Goal: Task Accomplishment & Management: Manage account settings

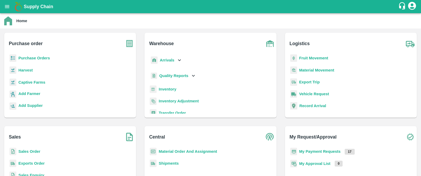
click at [27, 150] on b "Sales Order" at bounding box center [29, 151] width 22 height 4
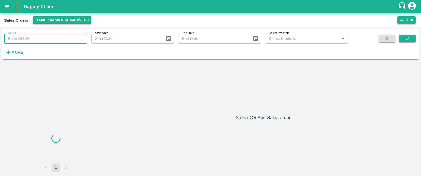
click at [42, 37] on input "SO ID" at bounding box center [45, 38] width 83 height 10
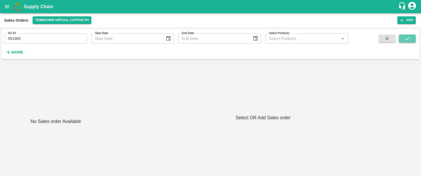
click at [407, 39] on icon "submit" at bounding box center [407, 38] width 4 height 3
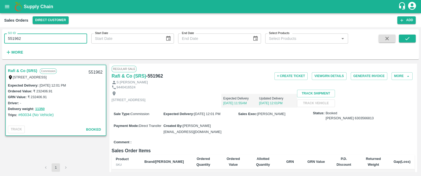
click at [30, 43] on input "551962" at bounding box center [45, 38] width 83 height 10
type input "555744"
click at [406, 36] on icon "submit" at bounding box center [408, 39] width 6 height 6
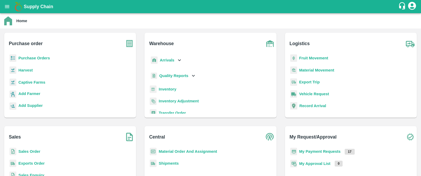
click at [29, 56] on b "Purchase Orders" at bounding box center [34, 58] width 32 height 4
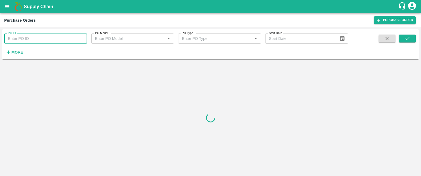
click at [47, 36] on input "PO ID" at bounding box center [45, 38] width 83 height 10
click at [405, 38] on icon "submit" at bounding box center [408, 39] width 6 height 6
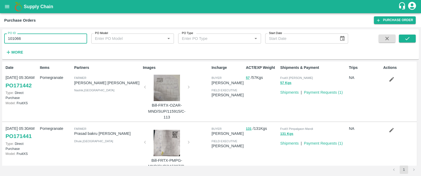
click at [39, 39] on input "101066" at bounding box center [45, 38] width 83 height 10
type input "101066"
click at [407, 38] on icon "submit" at bounding box center [408, 39] width 6 height 6
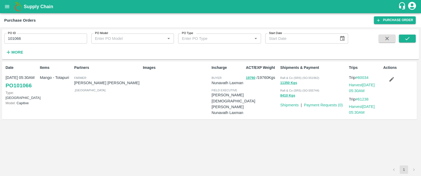
drag, startPoint x: 34, startPoint y: 77, endPoint x: 6, endPoint y: 78, distance: 28.5
click at [6, 78] on p "11 Jul, 05:30AM" at bounding box center [22, 78] width 32 height 6
drag, startPoint x: 34, startPoint y: 77, endPoint x: 5, endPoint y: 78, distance: 29.3
click at [5, 78] on div "Date 11 Jul, 05:30AM PO 101066 Type: Farm Gate Model: Capitive" at bounding box center [20, 90] width 34 height 55
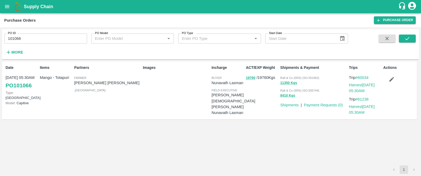
click at [5, 78] on div "Date 11 Jul, 05:30AM PO 101066 Type: Farm Gate Model: Capitive" at bounding box center [20, 90] width 34 height 55
drag, startPoint x: 34, startPoint y: 78, endPoint x: 5, endPoint y: 78, distance: 29.0
click at [5, 78] on div "Date 11 Jul, 05:30AM PO 101066 Type: Farm Gate Model: Capitive" at bounding box center [20, 90] width 34 height 55
click at [326, 105] on link "Payment Requests ( 0 )" at bounding box center [323, 105] width 39 height 4
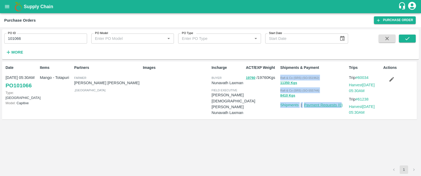
drag, startPoint x: 280, startPoint y: 76, endPoint x: 342, endPoint y: 103, distance: 67.0
click at [342, 103] on div "Rafi & Co (SRS) (SO-551962) 11350 Kgs Rafi & Co (SRS) (SO-555744) 8410 Kgs Ship…" at bounding box center [312, 89] width 69 height 35
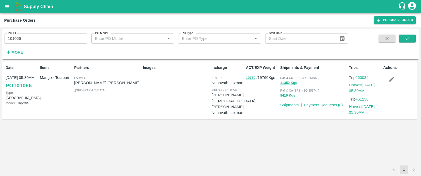
click at [250, 113] on div "ACT/EXP Weight 19760 / 19760 Kgs" at bounding box center [261, 90] width 34 height 55
click at [23, 84] on link "PO 101066" at bounding box center [19, 85] width 26 height 9
click at [319, 106] on link "Payment Requests ( 0 )" at bounding box center [323, 105] width 39 height 4
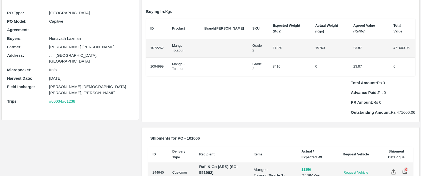
scroll to position [47, 0]
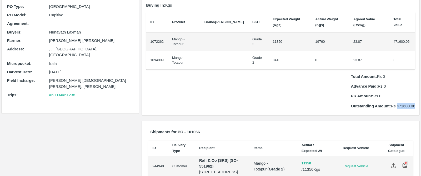
drag, startPoint x: 396, startPoint y: 90, endPoint x: 415, endPoint y: 91, distance: 19.0
click at [415, 91] on div "PO Items Buying In: Kgs ID Product Brand/Marka SKU Expected Weight (Kgs) Actual…" at bounding box center [281, 49] width 278 height 131
click at [303, 100] on div "PO Items Buying In: Kgs ID Product Brand/Marka SKU Expected Weight (Kgs) Actual…" at bounding box center [280, 49] width 281 height 137
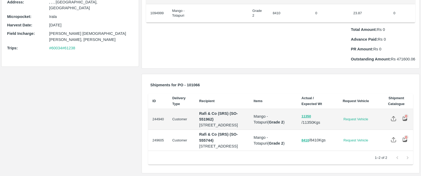
scroll to position [0, 0]
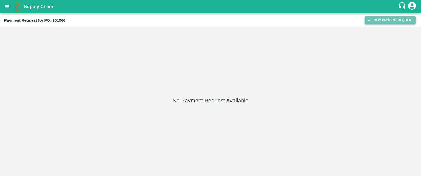
click at [379, 21] on button "New Payment Request" at bounding box center [390, 20] width 51 height 8
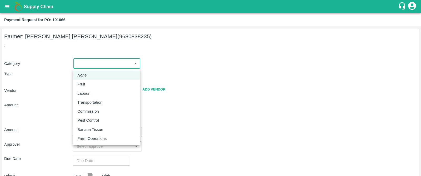
click at [106, 63] on body "Supply Chain Payment Request for PO: 101066 Farmer: [PERSON_NAME] [PERSON_NAME]…" at bounding box center [210, 88] width 421 height 176
click at [83, 85] on p "Fruit" at bounding box center [81, 84] width 8 height 6
type input "1"
type input "Ramisetty Mahesh Kumar - 9680838235(Farmer)"
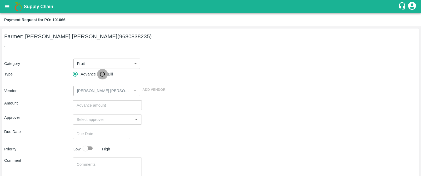
click at [101, 76] on input "Bill" at bounding box center [102, 74] width 11 height 11
radio input "true"
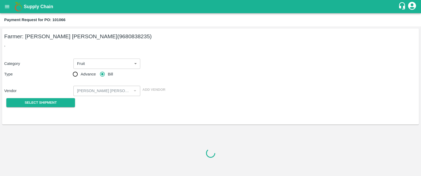
scroll to position [21, 0]
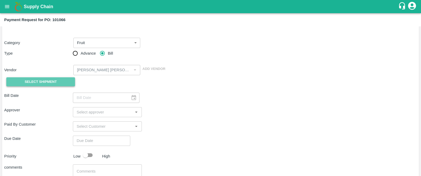
click at [34, 82] on span "Select Shipment" at bounding box center [41, 82] width 32 height 6
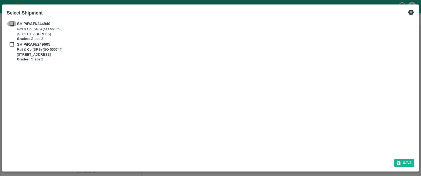
click at [13, 23] on input "checkbox" at bounding box center [12, 24] width 10 height 6
checkbox input "true"
click at [12, 46] on input "checkbox" at bounding box center [12, 44] width 10 height 6
checkbox input "true"
click at [408, 161] on button "Save" at bounding box center [404, 163] width 20 height 8
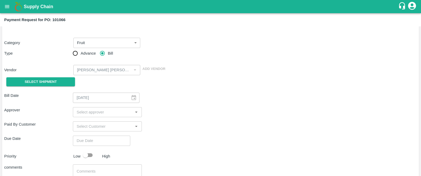
type input "29/07/2024"
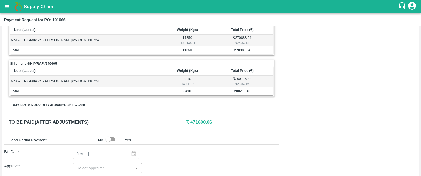
scroll to position [0, 0]
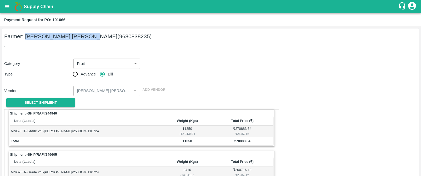
drag, startPoint x: 26, startPoint y: 36, endPoint x: 88, endPoint y: 38, distance: 62.7
click at [88, 38] on h5 "Farmer: Ramisetty Mahesh Kumar (9680838235)" at bounding box center [210, 36] width 413 height 7
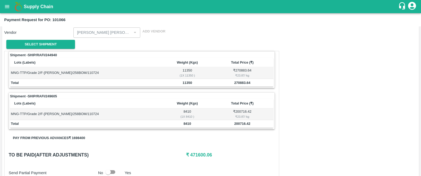
scroll to position [59, 0]
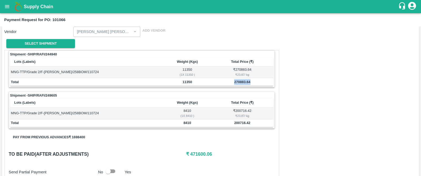
drag, startPoint x: 232, startPoint y: 81, endPoint x: 256, endPoint y: 82, distance: 24.5
click at [256, 82] on td "270883.64" at bounding box center [242, 82] width 62 height 8
drag, startPoint x: 234, startPoint y: 123, endPoint x: 262, endPoint y: 122, distance: 28.2
click at [262, 122] on td "200716.42" at bounding box center [242, 123] width 62 height 8
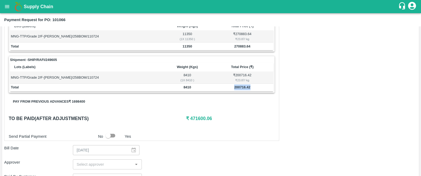
scroll to position [95, 0]
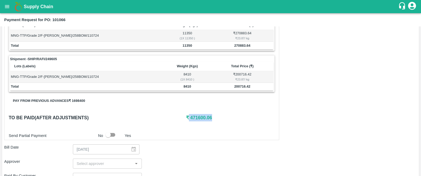
drag, startPoint x: 217, startPoint y: 119, endPoint x: 187, endPoint y: 118, distance: 30.0
click at [187, 118] on h6 "₹ 471600.06" at bounding box center [230, 117] width 89 height 7
click at [225, 119] on h6 "₹ 471600.06" at bounding box center [230, 117] width 89 height 7
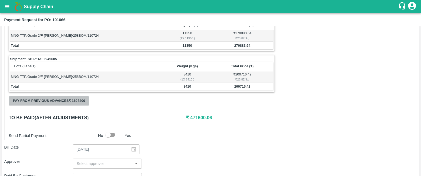
click at [47, 101] on button "Pay from previous advances ₹ 1698400" at bounding box center [49, 100] width 81 height 9
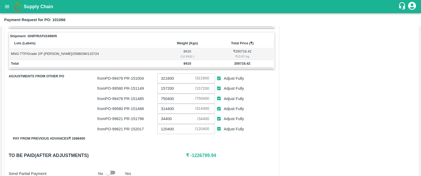
scroll to position [119, 0]
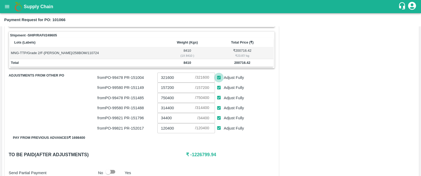
click at [219, 77] on input "Adjust Fully" at bounding box center [219, 78] width 10 height 10
checkbox input "false"
type input "0"
drag, startPoint x: 219, startPoint y: 86, endPoint x: 219, endPoint y: 97, distance: 11.1
click at [219, 97] on div "from PO- 99478 PR- 151004 0 ​ / 321600 ​ Adjust Fully from PO- 99580 PR- 151149…" at bounding box center [185, 102] width 177 height 61
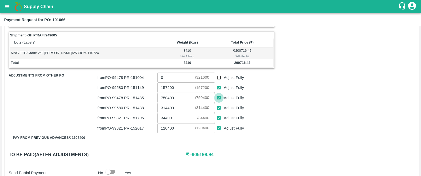
click at [219, 97] on input "Adjust Fully" at bounding box center [219, 98] width 10 height 10
checkbox input "false"
type input "0"
click at [219, 107] on input "Adjust Fully" at bounding box center [219, 108] width 10 height 10
checkbox input "false"
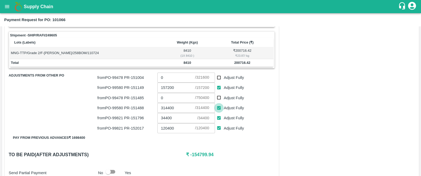
type input "0"
click at [219, 116] on input "Adjust Fully" at bounding box center [219, 118] width 10 height 10
checkbox input "false"
type input "0"
click at [219, 127] on input "Adjust Fully" at bounding box center [219, 128] width 10 height 10
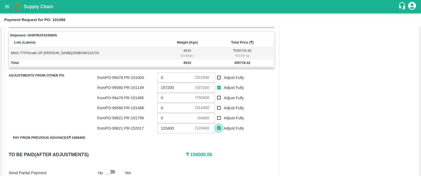
checkbox input "false"
type input "0"
click at [220, 86] on input "Adjust Fully" at bounding box center [219, 88] width 10 height 10
checkbox input "false"
type input "0"
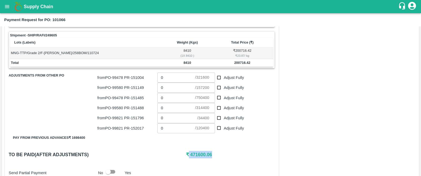
drag, startPoint x: 216, startPoint y: 155, endPoint x: 188, endPoint y: 153, distance: 27.4
click at [188, 153] on h6 "₹ 471600.06" at bounding box center [230, 154] width 89 height 7
copy h6 "471600.06"
drag, startPoint x: 169, startPoint y: 101, endPoint x: 162, endPoint y: 99, distance: 7.9
click at [162, 99] on input "0" at bounding box center [176, 98] width 38 height 10
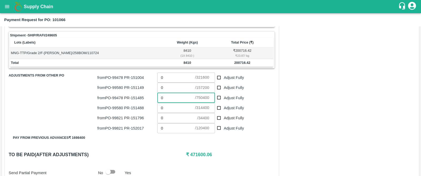
paste input "471600.06"
type input "471600.06"
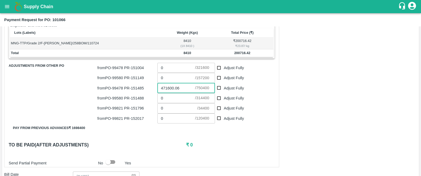
scroll to position [126, 0]
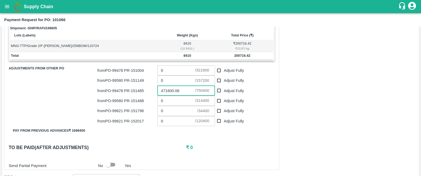
drag, startPoint x: 181, startPoint y: 90, endPoint x: 150, endPoint y: 91, distance: 30.8
click at [150, 91] on div "from PO- 99478 PR- 151485 471600.06 ​ / 750400 ​ Adjust Fully" at bounding box center [185, 89] width 180 height 12
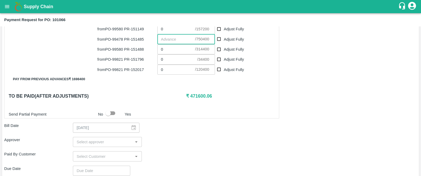
scroll to position [176, 0]
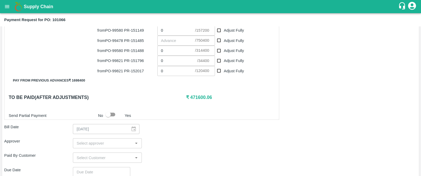
type input "321600"
checkbox input "true"
type input "157200"
checkbox input "true"
type input "750400"
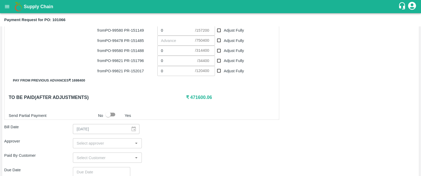
checkbox input "true"
type input "314400"
checkbox input "true"
type input "34400"
checkbox input "true"
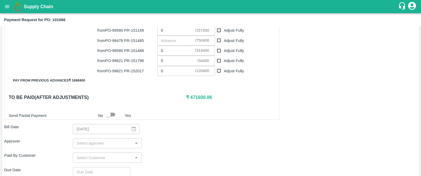
type input "120400"
checkbox input "true"
click at [220, 30] on input "Adjust Fully" at bounding box center [219, 31] width 10 height 10
checkbox input "false"
type input "0"
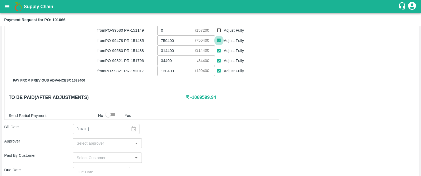
click at [220, 39] on input "Adjust Fully" at bounding box center [219, 41] width 10 height 10
checkbox input "false"
type input "0"
click at [219, 72] on input "Adjust Fully" at bounding box center [219, 71] width 10 height 10
checkbox input "false"
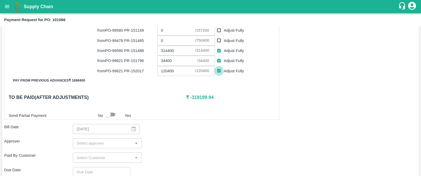
type input "0"
click at [220, 59] on input "Adjust Fully" at bounding box center [219, 61] width 10 height 10
checkbox input "false"
type input "0"
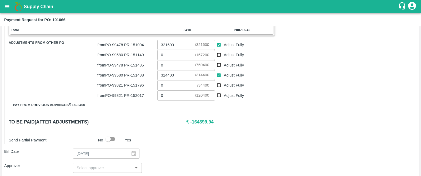
scroll to position [151, 0]
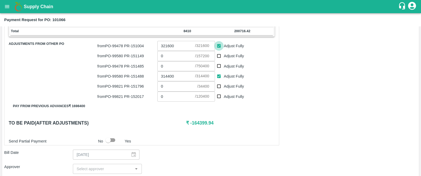
click at [219, 45] on input "Adjust Fully" at bounding box center [219, 46] width 10 height 10
checkbox input "false"
type input "0"
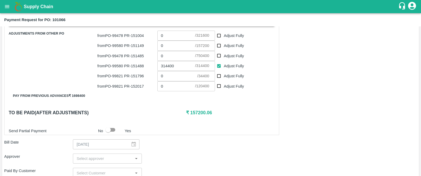
scroll to position [161, 0]
drag, startPoint x: 213, startPoint y: 112, endPoint x: 189, endPoint y: 112, distance: 24.0
click at [189, 112] on h6 "₹ 157200.06" at bounding box center [230, 112] width 89 height 7
copy h6 "157200.06"
drag, startPoint x: 168, startPoint y: 46, endPoint x: 159, endPoint y: 46, distance: 9.0
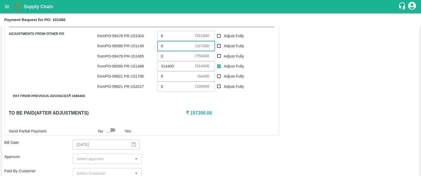
click at [159, 46] on input "0" at bounding box center [176, 46] width 38 height 10
paste input "157200.06"
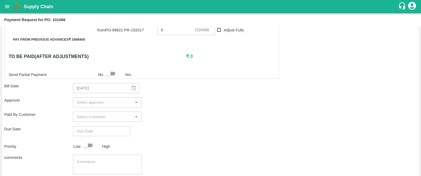
scroll to position [218, 0]
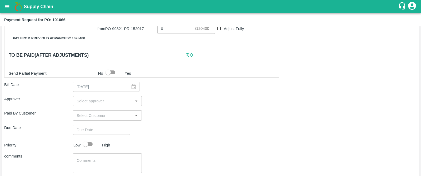
type input "157200.06"
click at [100, 100] on body "Supply Chain Payment Request for PO: 101066 Farmer: Ramisetty Mahesh Kumar (968…" at bounding box center [210, 88] width 421 height 176
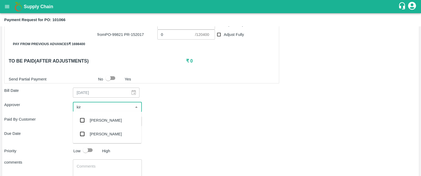
type input "kira"
click at [96, 119] on div "Kiran Naik" at bounding box center [106, 120] width 32 height 6
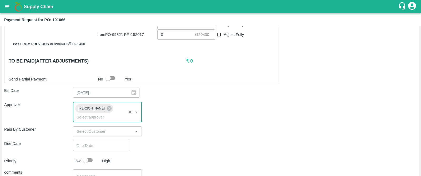
scroll to position [257, 0]
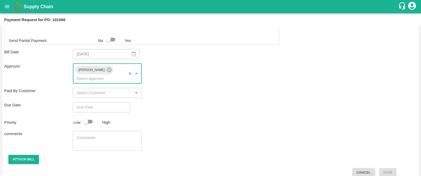
type input "DD/MM/YYYY hh:mm aa"
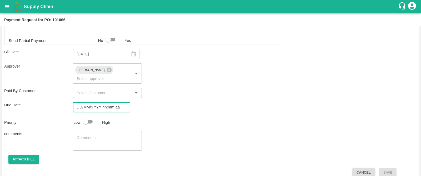
click at [90, 102] on input "DD/MM/YYYY hh:mm aa" at bounding box center [100, 107] width 54 height 10
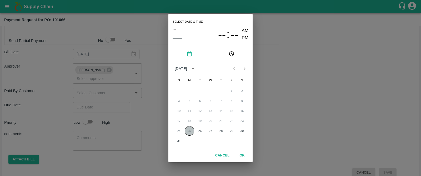
click at [186, 131] on button "25" at bounding box center [189, 130] width 9 height 9
type input "25/08/2025 12:00 AM"
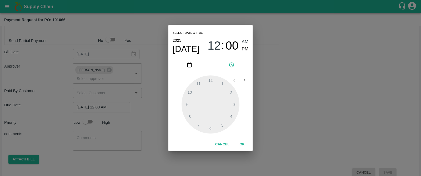
click at [115, 113] on div "Select date & time 2025 Aug 25 12 : 00 AM PM 1 2 3 4 5 6 7 8 9 10 11 12 Cancel …" at bounding box center [210, 88] width 421 height 176
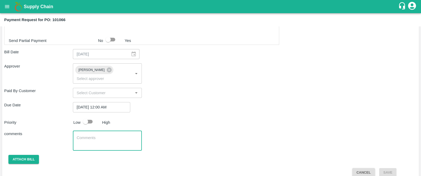
click at [90, 135] on textarea at bounding box center [107, 140] width 61 height 11
type textarea "Bill settlement"
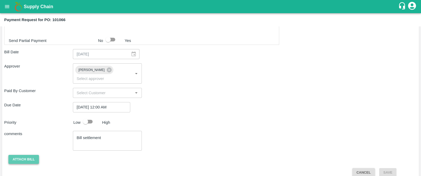
click at [27, 155] on button "Attach bill" at bounding box center [23, 159] width 31 height 9
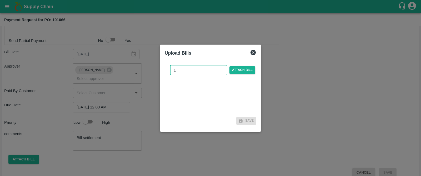
click at [190, 73] on input "1" at bounding box center [198, 70] width 57 height 10
type input "1"
click at [237, 71] on span "Attach bill" at bounding box center [243, 70] width 26 height 8
click at [0, 0] on input "Attach bill" at bounding box center [0, 0] width 0 height 0
click at [251, 52] on icon at bounding box center [253, 52] width 6 height 6
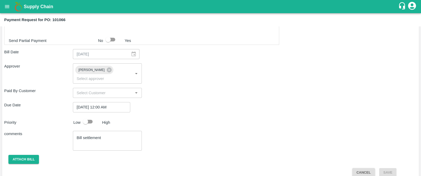
click at [102, 102] on input "25/08/2025 12:00 AM" at bounding box center [100, 107] width 54 height 10
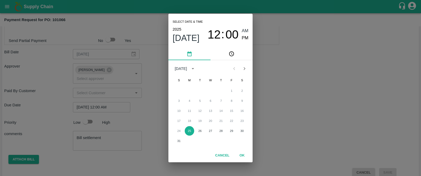
click at [233, 97] on div "3 4 5 6 7 8 9" at bounding box center [210, 100] width 84 height 9
drag, startPoint x: 230, startPoint y: 102, endPoint x: 203, endPoint y: 111, distance: 28.6
click at [203, 111] on div "1 2 3 4 5 6 7 8 9 10 11 12 13 14 15 16 17 18 19 20 21 22 23 24 25 26 27 28 29 3…" at bounding box center [210, 115] width 84 height 61
click at [203, 111] on div "10 11 12 13 14 15 16" at bounding box center [210, 110] width 84 height 9
click at [178, 111] on div "10 11 12 13 14 15 16" at bounding box center [210, 110] width 84 height 9
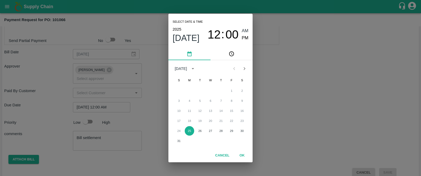
click at [211, 112] on div "10 11 12 13 14 15 16" at bounding box center [210, 110] width 84 height 9
click at [241, 156] on button "OK" at bounding box center [242, 155] width 17 height 9
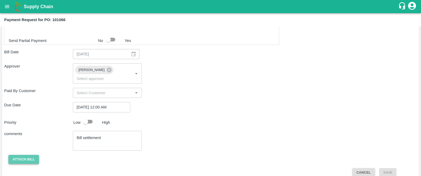
click at [17, 155] on button "Attach bill" at bounding box center [23, 159] width 31 height 9
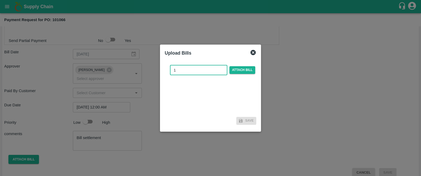
click at [205, 70] on input "1" at bounding box center [198, 70] width 57 height 10
type input "1"
click at [240, 70] on span "Attach bill" at bounding box center [243, 70] width 26 height 8
click at [0, 0] on input "Attach bill" at bounding box center [0, 0] width 0 height 0
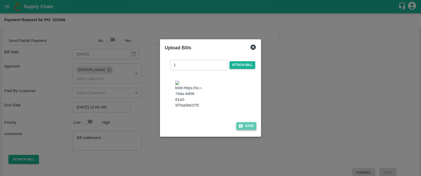
click at [244, 122] on button "Save" at bounding box center [246, 126] width 20 height 8
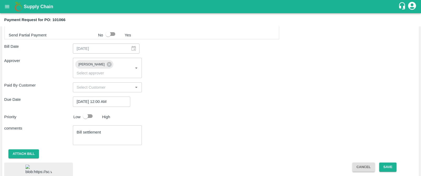
scroll to position [265, 0]
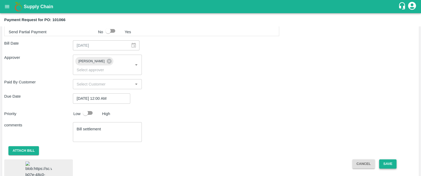
click at [386, 159] on button "Save" at bounding box center [387, 163] width 17 height 9
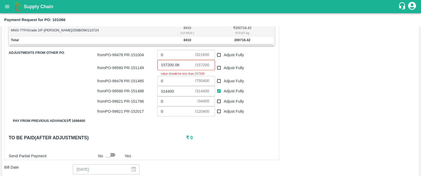
scroll to position [176, 0]
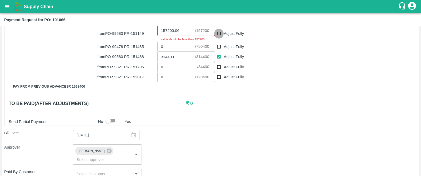
click at [219, 33] on input "Adjust Fully" at bounding box center [219, 34] width 10 height 10
checkbox input "true"
type input "157200"
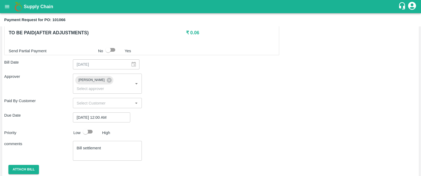
scroll to position [259, 0]
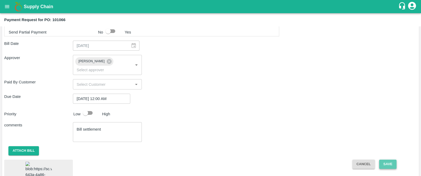
click at [386, 159] on button "Save" at bounding box center [387, 163] width 17 height 9
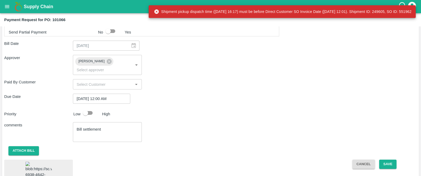
type input "321600"
checkbox input "true"
type input "750400"
checkbox input "true"
type input "34400"
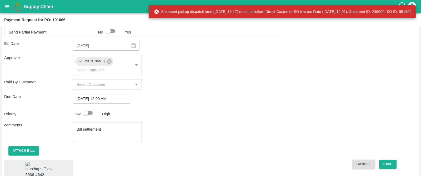
checkbox input "true"
type input "120400"
checkbox input "true"
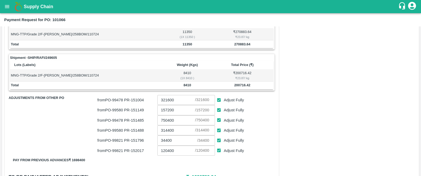
scroll to position [99, 0]
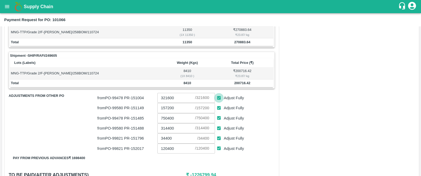
click at [218, 98] on input "Adjust Fully" at bounding box center [219, 98] width 10 height 10
checkbox input "false"
type input "0"
click at [220, 115] on input "Adjust Fully" at bounding box center [219, 118] width 10 height 10
checkbox input "false"
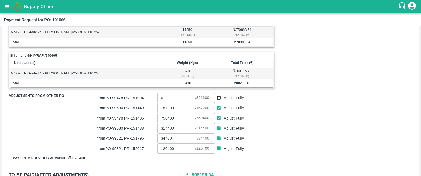
type input "0"
click at [219, 135] on input "Adjust Fully" at bounding box center [219, 138] width 10 height 10
checkbox input "false"
type input "0"
click at [218, 148] on input "Adjust Fully" at bounding box center [219, 148] width 10 height 10
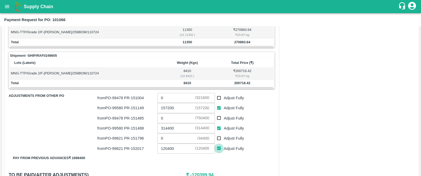
checkbox input "false"
type input "0"
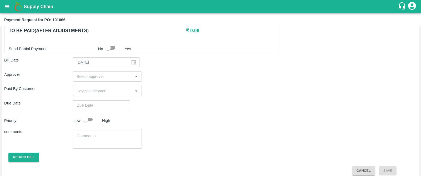
scroll to position [248, 0]
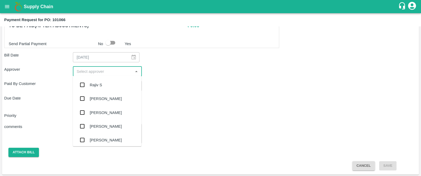
click at [107, 70] on input "input" at bounding box center [103, 71] width 57 height 7
type input "ki"
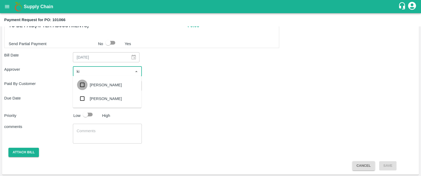
click at [86, 87] on input "checkbox" at bounding box center [82, 85] width 11 height 11
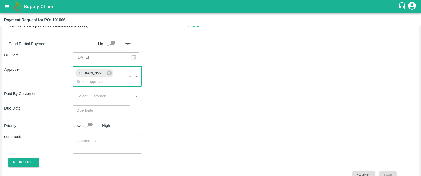
type input "DD/MM/YYYY hh:mm aa"
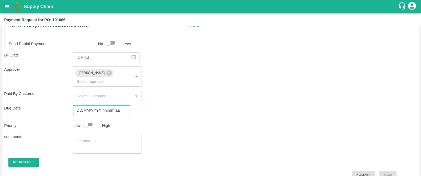
click at [102, 105] on input "DD/MM/YYYY hh:mm aa" at bounding box center [100, 110] width 54 height 10
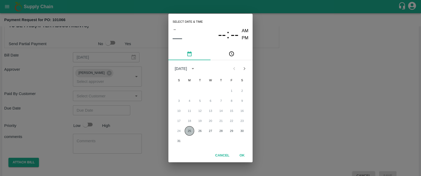
click at [188, 130] on button "25" at bounding box center [189, 130] width 9 height 9
type input "25/08/2025 12:00 AM"
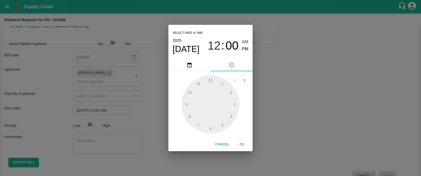
click at [107, 132] on div "Select date & time 2025 Aug 25 12 : 00 AM PM 1 2 3 4 5 6 7 8 9 10 11 12 Cancel …" at bounding box center [210, 88] width 421 height 176
type input "321600"
checkbox input "true"
type input "750400"
checkbox input "true"
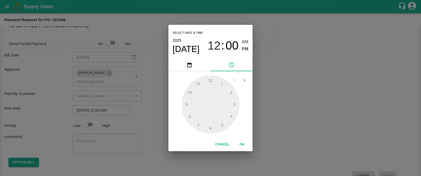
type input "34400"
checkbox input "true"
type input "120400"
checkbox input "true"
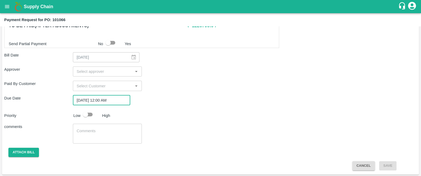
type input "DD/MM/YYYY hh:mm aa"
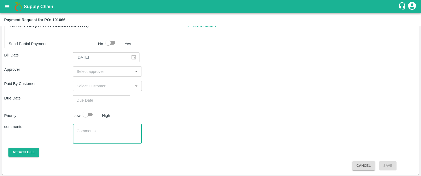
click at [107, 132] on textarea at bounding box center [107, 133] width 61 height 11
type textarea "Bill settlement"
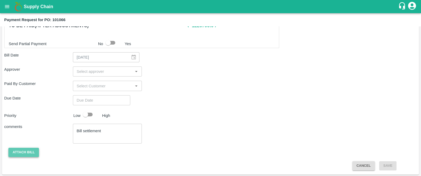
click at [24, 150] on button "Attach bill" at bounding box center [23, 151] width 31 height 9
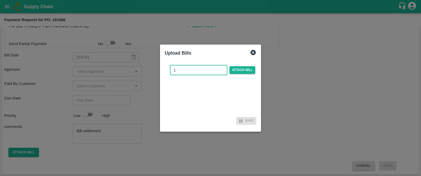
click at [210, 67] on input "1" at bounding box center [198, 70] width 57 height 10
type input "1"
click at [249, 69] on span "Attach bill" at bounding box center [243, 70] width 26 height 8
click at [0, 0] on input "Attach bill" at bounding box center [0, 0] width 0 height 0
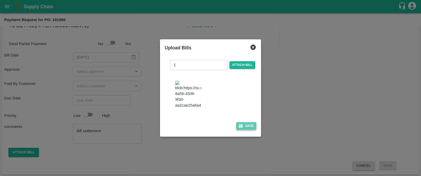
click at [249, 128] on button "Save" at bounding box center [246, 126] width 20 height 8
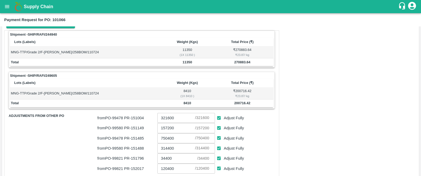
scroll to position [73, 0]
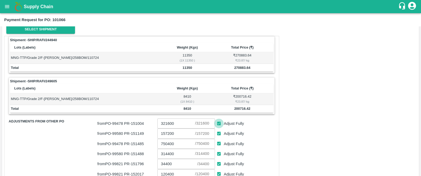
click at [217, 123] on input "Adjust Fully" at bounding box center [219, 123] width 10 height 10
checkbox input "false"
type input "0"
click at [219, 143] on input "Adjust Fully" at bounding box center [219, 143] width 10 height 10
checkbox input "false"
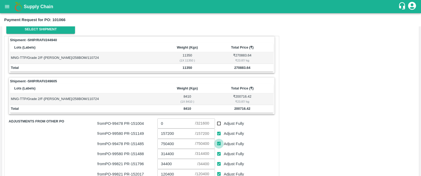
type input "0"
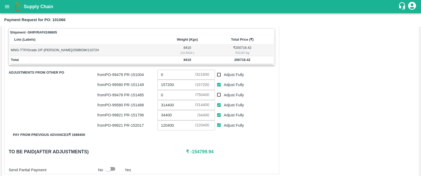
scroll to position [122, 0]
click at [220, 113] on input "Adjust Fully" at bounding box center [219, 115] width 10 height 10
checkbox input "false"
type input "0"
click at [220, 127] on input "Adjust Fully" at bounding box center [219, 125] width 10 height 10
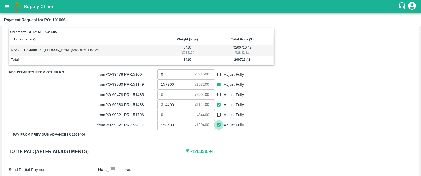
checkbox input "false"
type input "0"
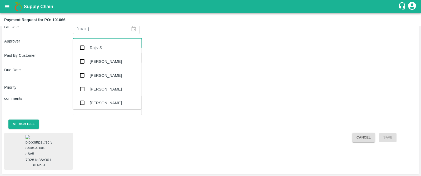
click at [95, 40] on input "input" at bounding box center [103, 43] width 57 height 7
type input "ki"
click at [92, 46] on div "Kiran Naik" at bounding box center [106, 48] width 32 height 6
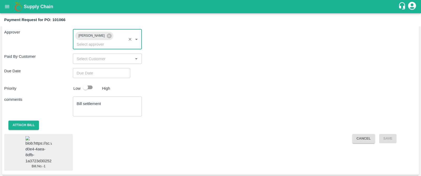
type input "DD/MM/YYYY hh:mm aa"
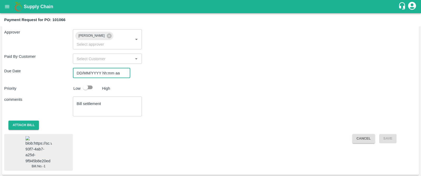
click at [99, 68] on input "DD/MM/YYYY hh:mm aa" at bounding box center [100, 73] width 54 height 10
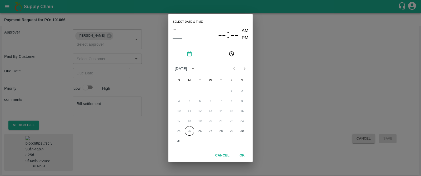
click at [185, 133] on div "24 25 26 27 28 29 30" at bounding box center [210, 130] width 84 height 9
click at [191, 130] on button "25" at bounding box center [189, 130] width 9 height 9
type input "25/08/2025 12:00 AM"
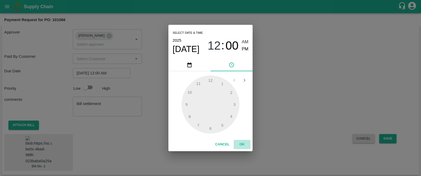
click at [237, 146] on button "OK" at bounding box center [242, 144] width 17 height 9
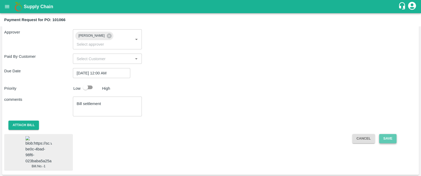
click at [389, 134] on button "Save" at bounding box center [387, 138] width 17 height 9
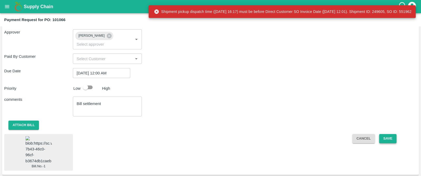
type input "321600"
checkbox input "true"
type input "750400"
checkbox input "true"
type input "34400"
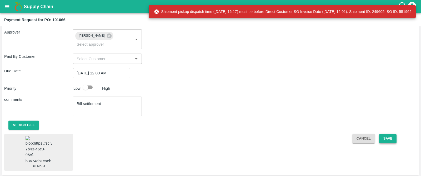
checkbox input "true"
type input "120400"
checkbox input "true"
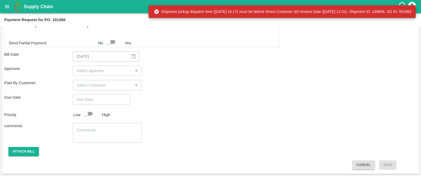
scroll to position [248, 0]
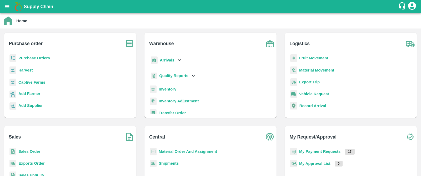
click at [29, 57] on b "Purchase Orders" at bounding box center [34, 58] width 32 height 4
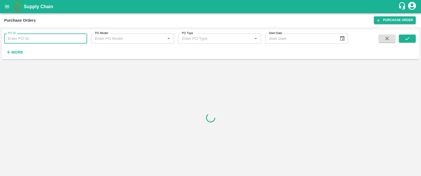
click at [38, 38] on input "PO ID" at bounding box center [45, 38] width 83 height 10
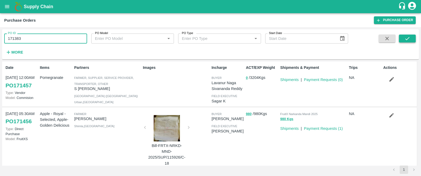
type input "171383"
click at [412, 38] on button "submit" at bounding box center [407, 38] width 17 height 8
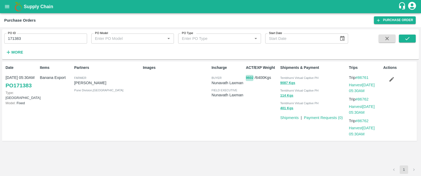
click at [247, 78] on button "9602" at bounding box center [250, 78] width 8 height 6
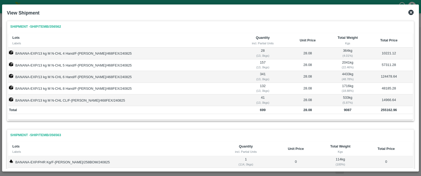
click at [411, 13] on icon at bounding box center [411, 12] width 5 height 5
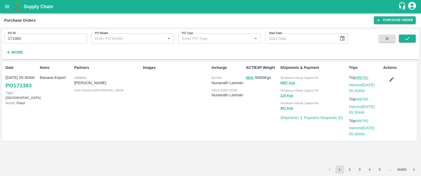
click at [365, 76] on link "#86761" at bounding box center [362, 77] width 13 height 4
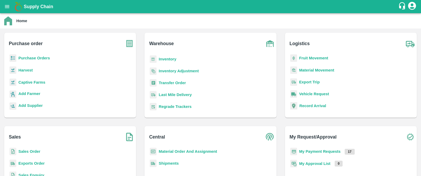
scroll to position [33, 0]
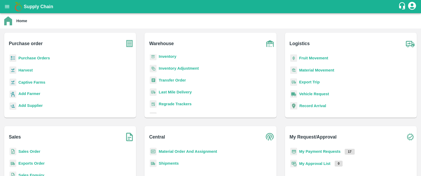
click at [179, 79] on b "Transfer Order" at bounding box center [172, 80] width 27 height 4
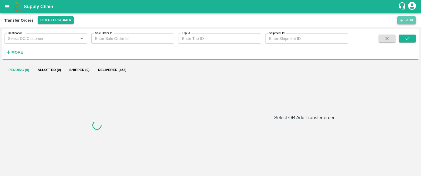
click at [410, 20] on button "Add" at bounding box center [407, 20] width 18 height 8
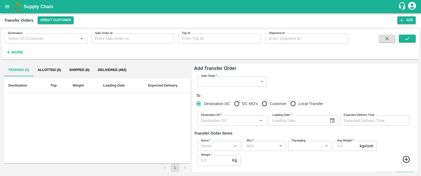
click at [229, 83] on body "Supply Chain Transfer Orders Direct Customer Add Destination Destination   * Sa…" at bounding box center [210, 88] width 421 height 176
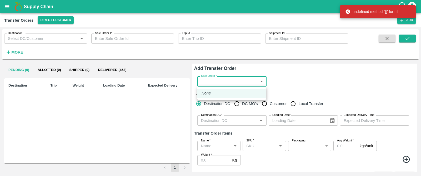
click at [298, 81] on div at bounding box center [210, 88] width 421 height 176
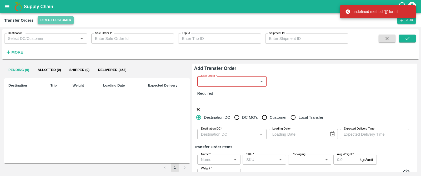
click at [51, 19] on button "Direct Customer" at bounding box center [56, 20] width 36 height 8
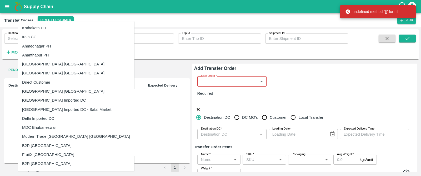
scroll to position [71, 0]
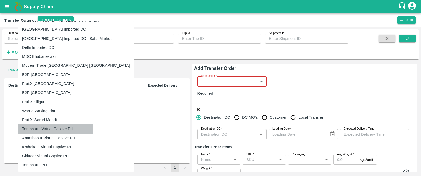
click at [49, 128] on li "Tembhurni Virtual Captive PH" at bounding box center [76, 128] width 116 height 9
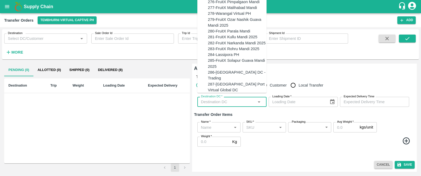
click at [234, 102] on input "Destination DC   *" at bounding box center [227, 101] width 57 height 7
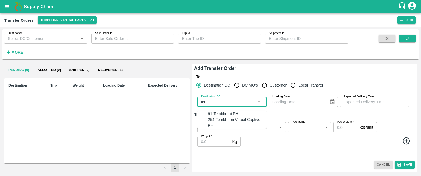
click at [217, 114] on div "61-Tembhurni PH" at bounding box center [223, 114] width 31 height 6
type input "61-Tembhurni PH"
type input "DD/MM/YYYY"
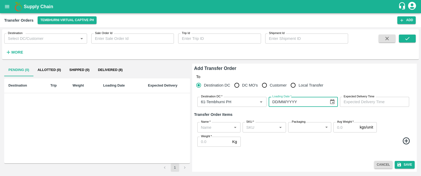
click at [285, 100] on input "DD/MM/YYYY" at bounding box center [297, 102] width 57 height 10
click at [332, 102] on icon "Choose date" at bounding box center [333, 102] width 6 height 6
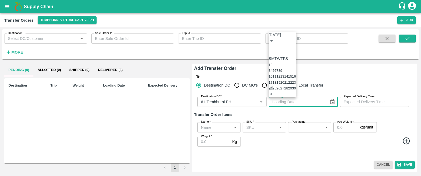
click at [273, 86] on button "24" at bounding box center [271, 88] width 4 height 4
type input "24/08/2025"
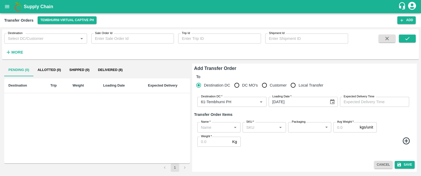
type input "DD/MM/YYYY hh:mm aa"
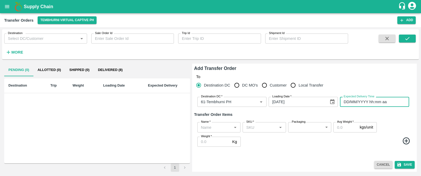
click at [379, 103] on input "DD/MM/YYYY hh:mm aa" at bounding box center [373, 102] width 66 height 10
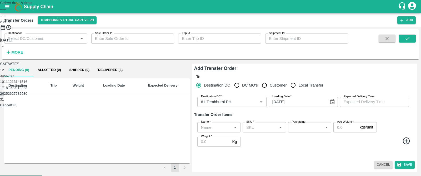
click at [4, 95] on button "24" at bounding box center [2, 93] width 4 height 4
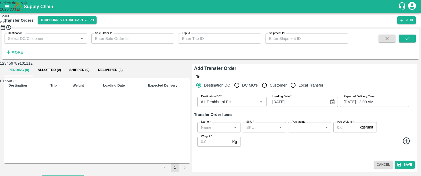
click at [211, 37] on div at bounding box center [210, 37] width 421 height 0
type input "24/08/2025 06:00 AM"
drag, startPoint x: 242, startPoint y: 48, endPoint x: 241, endPoint y: 144, distance: 96.4
click at [241, 84] on div "Select date & time 2025 Aug 24 06 : 00 AM PM 05 10 15 20 25 30 35 40 45 50 55 0…" at bounding box center [210, 42] width 421 height 84
click at [16, 83] on button "OK" at bounding box center [13, 81] width 5 height 4
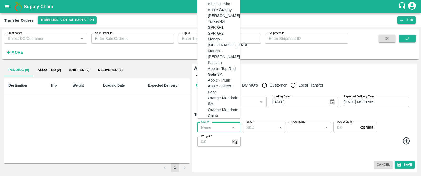
click at [211, 130] on input "Name   *" at bounding box center [214, 126] width 31 height 7
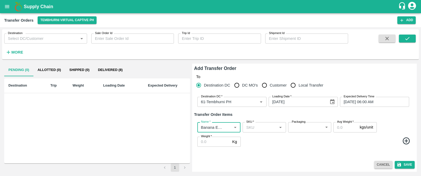
type input "Banana Export"
click at [406, 140] on icon at bounding box center [406, 140] width 7 height 7
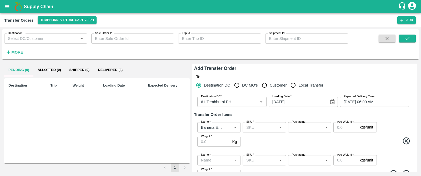
scroll to position [25, 0]
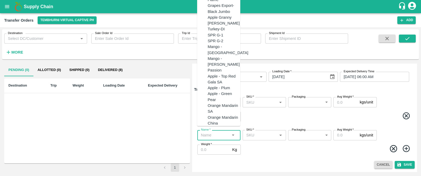
click at [207, 136] on input "Name   *" at bounding box center [214, 134] width 31 height 7
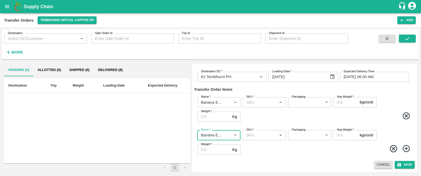
type input "Banana Export"
drag, startPoint x: 406, startPoint y: 149, endPoint x: 255, endPoint y: 149, distance: 151.9
click at [255, 149] on span at bounding box center [327, 149] width 171 height 10
click at [406, 149] on icon at bounding box center [406, 148] width 7 height 7
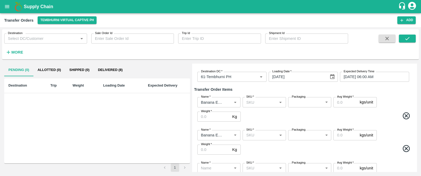
scroll to position [58, 0]
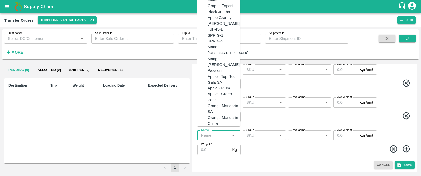
click at [207, 133] on input "Name   *" at bounding box center [214, 135] width 31 height 7
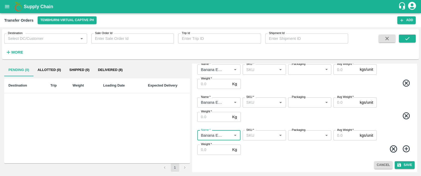
type input "Banana Export"
click at [404, 148] on icon at bounding box center [406, 148] width 9 height 9
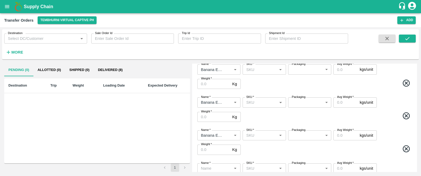
scroll to position [91, 0]
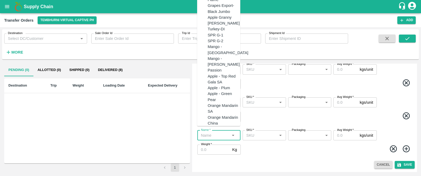
click at [217, 135] on input "Name   *" at bounding box center [214, 135] width 31 height 7
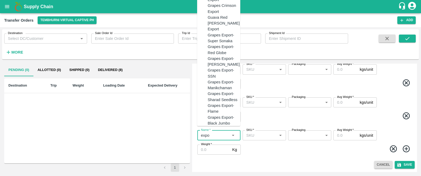
drag, startPoint x: 212, startPoint y: 70, endPoint x: 209, endPoint y: 66, distance: 4.9
click at [209, 66] on ul "Banana Export Grapes Export Grapes Thompson Export Grapes Black Export Pomegran…" at bounding box center [218, 20] width 43 height 211
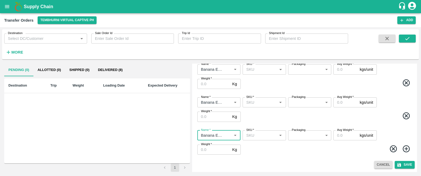
type input "Banana Export"
click at [402, 147] on icon at bounding box center [406, 148] width 9 height 9
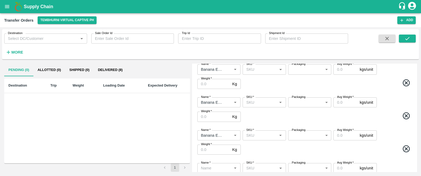
scroll to position [123, 0]
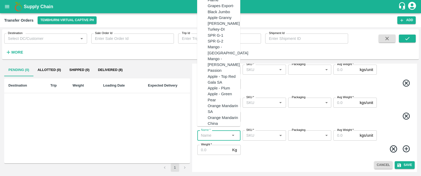
click at [222, 136] on input "Name   *" at bounding box center [214, 135] width 31 height 7
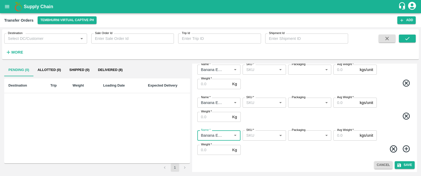
type input "Banana Export"
click at [405, 148] on icon at bounding box center [406, 148] width 7 height 7
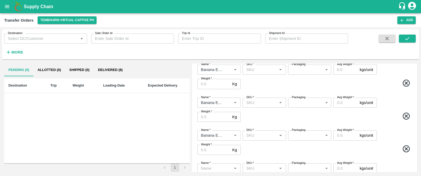
scroll to position [156, 0]
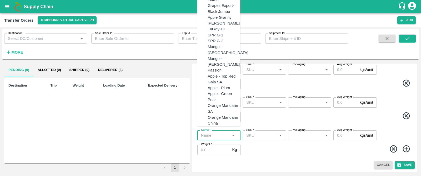
click at [214, 133] on input "Name   *" at bounding box center [214, 135] width 31 height 7
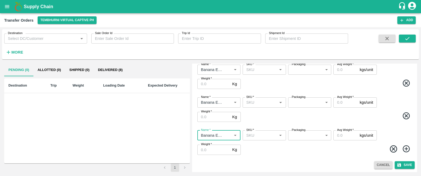
type input "Banana Export"
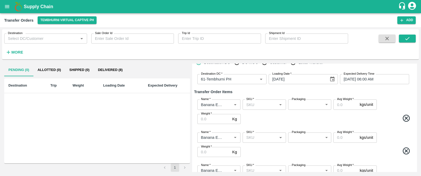
scroll to position [26, 0]
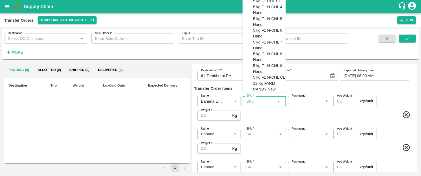
click at [262, 98] on input "SKU   *" at bounding box center [259, 100] width 31 height 7
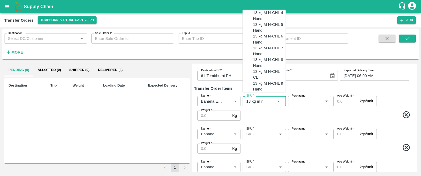
click at [265, 22] on div "13 kg M N-CHL 4 Hand" at bounding box center [269, 16] width 33 height 12
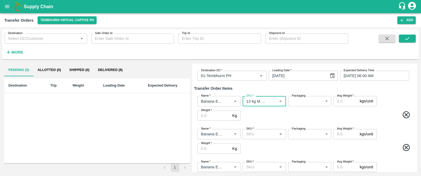
type input "13 kg M N-CHL 4 Hand"
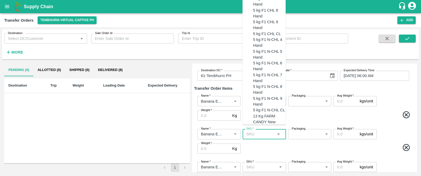
click at [257, 132] on input "SKU   *" at bounding box center [259, 133] width 31 height 7
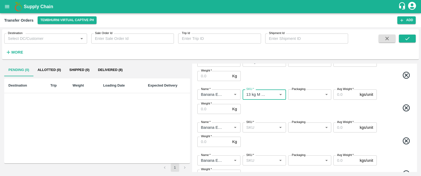
scroll to position [66, 0]
type input "13 kg M CHL 5 Hand"
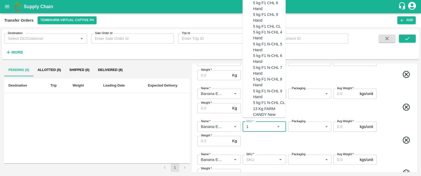
click at [255, 124] on input "SKU   *" at bounding box center [259, 126] width 31 height 7
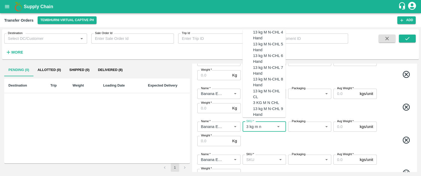
click at [265, 64] on div "13 kg M N-CHL 6 Hand" at bounding box center [269, 59] width 33 height 12
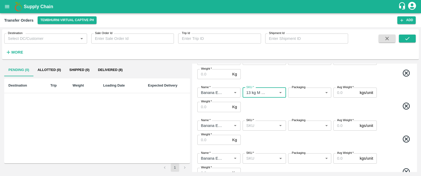
scroll to position [101, 0]
type input "13 kg M N-CHL 6 Hand"
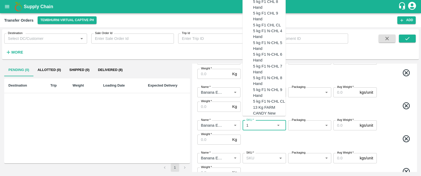
click at [257, 123] on input "SKU   *" at bounding box center [259, 125] width 31 height 7
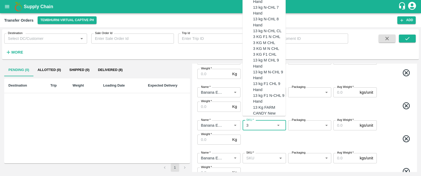
type input "3"
click at [265, 16] on div "13 kg M CHL 8 Hand" at bounding box center [269, 10] width 33 height 12
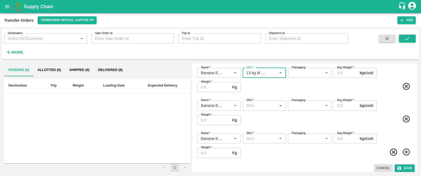
scroll to position [156, 0]
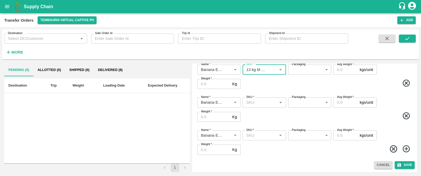
type input "13 kg M CHL 8 Hand"
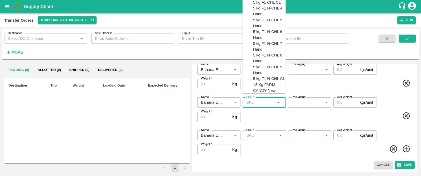
click at [263, 101] on input "SKU   *" at bounding box center [259, 102] width 31 height 7
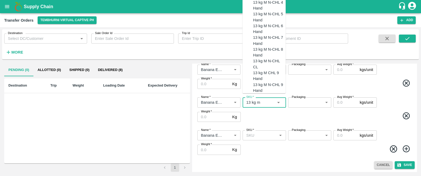
scroll to position [48, 0]
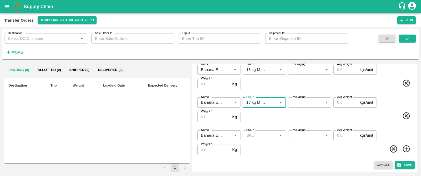
type input "13 kg M CHL CL"
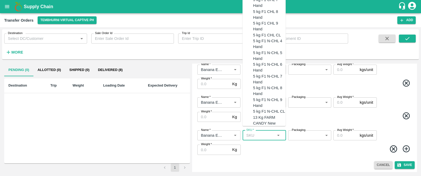
click at [254, 133] on input "SKU   *" at bounding box center [259, 135] width 31 height 7
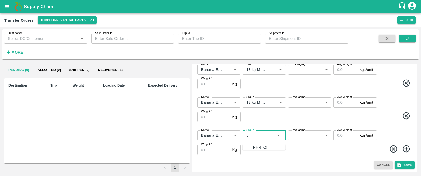
click at [254, 149] on div "PHR Kg" at bounding box center [260, 147] width 14 height 6
type input "PHR Kg"
click at [406, 150] on icon at bounding box center [406, 148] width 7 height 7
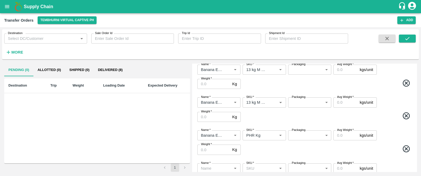
scroll to position [189, 0]
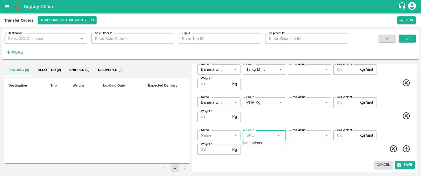
click at [254, 132] on input "SKU   *" at bounding box center [259, 135] width 31 height 7
type input "c class"
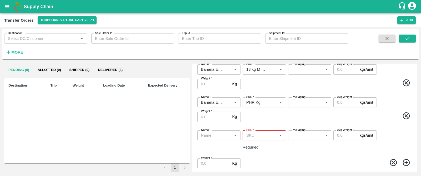
click at [287, 147] on div "Name   * Name   * SKU   * SKU   * Required Packaging ​ Packaging Avg Weight   *…" at bounding box center [304, 149] width 221 height 47
click at [211, 133] on input "Name   *" at bounding box center [214, 135] width 31 height 7
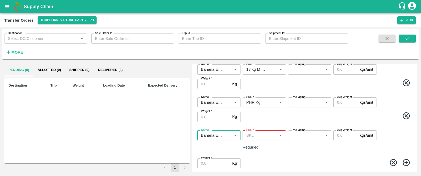
type input "Banana Export"
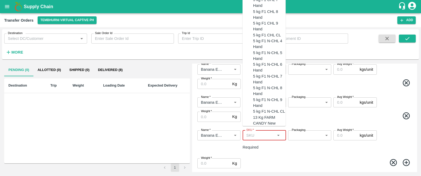
click at [252, 135] on input "SKU   *" at bounding box center [259, 135] width 31 height 7
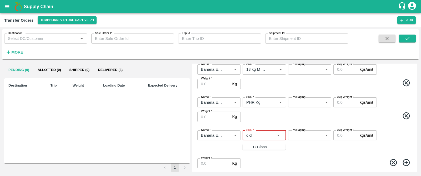
click at [255, 149] on div "C Class" at bounding box center [260, 147] width 14 height 6
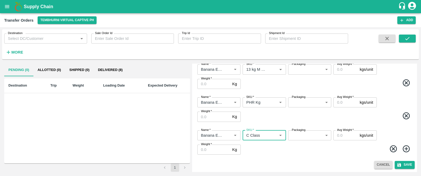
type input "C Class"
click at [304, 135] on body "Supply Chain Transfer Orders Tembhurni Virtual Captive PH Add Destination Desti…" at bounding box center [210, 88] width 421 height 176
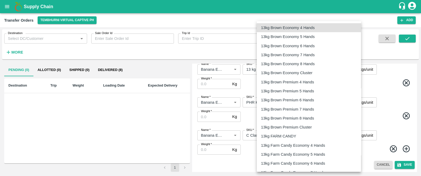
scroll to position [837, 0]
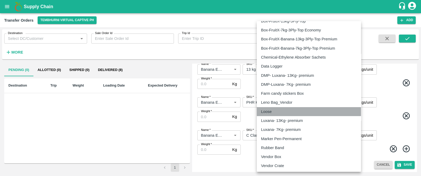
click at [274, 110] on div "Loose" at bounding box center [267, 111] width 13 height 6
type input "258"
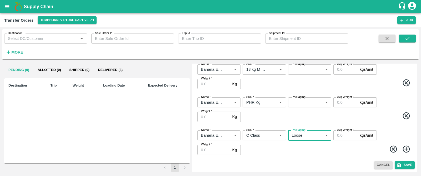
click at [316, 102] on body "Supply Chain Transfer Orders Tembhurni Virtual Captive PH Add Destination Desti…" at bounding box center [210, 88] width 421 height 176
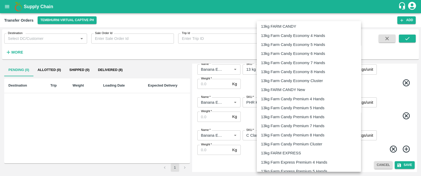
scroll to position [110, 0]
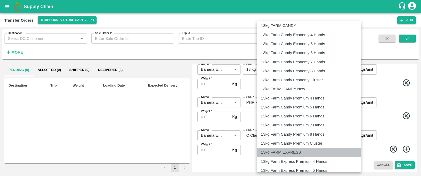
click at [287, 153] on p "13kg FARM EXPRESS" at bounding box center [281, 152] width 40 height 6
type input "468"
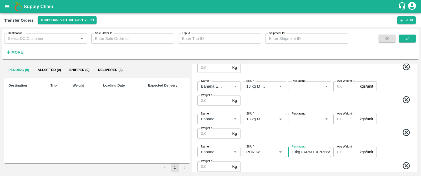
scroll to position [135, 0]
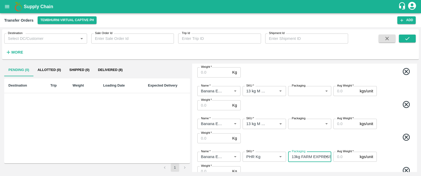
click at [311, 123] on body "Supply Chain Transfer Orders Tembhurni Virtual Captive PH Add Destination Desti…" at bounding box center [210, 88] width 421 height 176
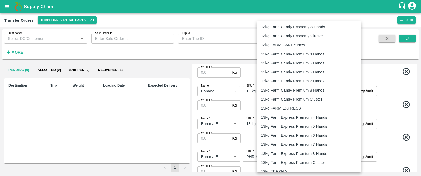
scroll to position [155, 0]
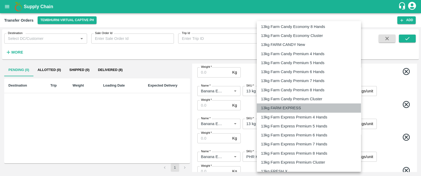
click at [291, 105] on p "13kg FARM EXPRESS" at bounding box center [281, 108] width 40 height 6
type input "468"
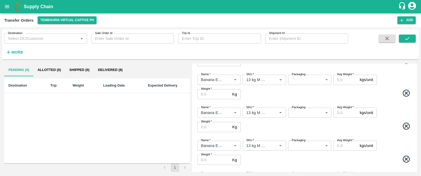
scroll to position [80, 0]
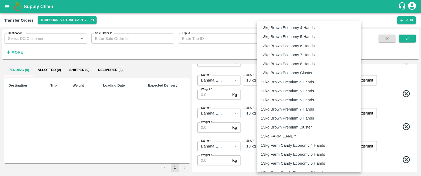
click at [309, 144] on body "Supply Chain Transfer Orders Tembhurni Virtual Captive PH Add Destination Desti…" at bounding box center [210, 88] width 421 height 176
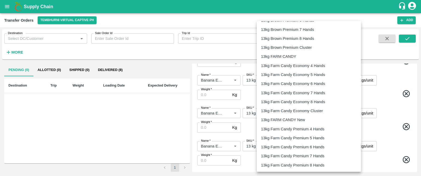
scroll to position [94, 0]
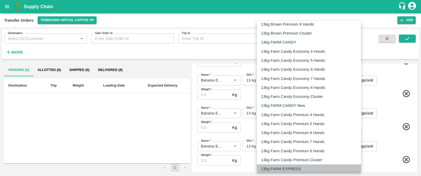
click at [281, 164] on p "13kg FARM EXPRESS" at bounding box center [281, 169] width 40 height 6
type input "468"
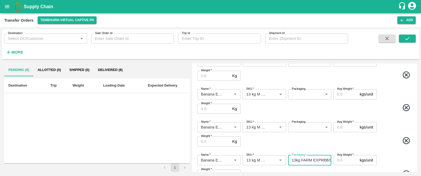
scroll to position [66, 0]
click at [311, 129] on body "Supply Chain Transfer Orders Tembhurni Virtual Captive PH Add Destination Desti…" at bounding box center [210, 88] width 421 height 176
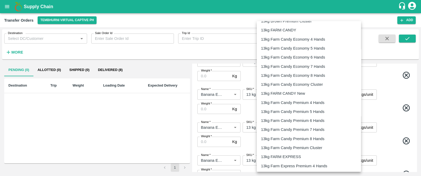
scroll to position [114, 0]
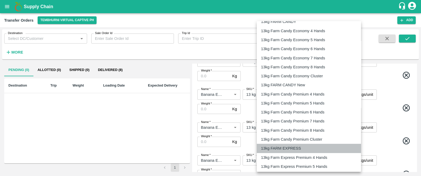
click at [277, 146] on p "13kg FARM EXPRESS" at bounding box center [281, 148] width 40 height 6
type input "468"
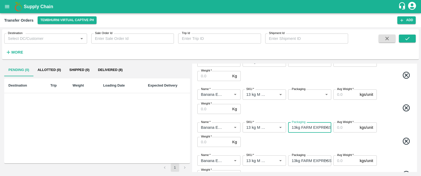
scroll to position [53, 0]
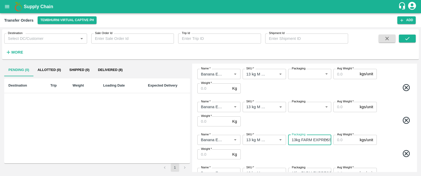
click at [310, 105] on body "Supply Chain Transfer Orders Tembhurni Virtual Captive PH Add Destination Desti…" at bounding box center [210, 88] width 421 height 176
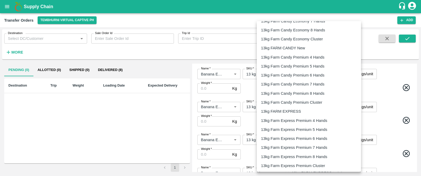
scroll to position [151, 0]
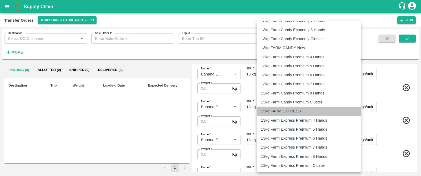
click at [295, 108] on p "13kg FARM EXPRESS" at bounding box center [281, 111] width 40 height 6
type input "468"
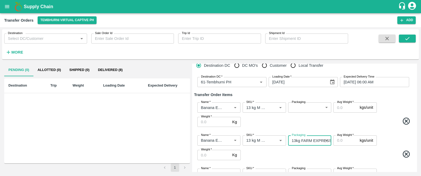
scroll to position [19, 0]
click at [308, 106] on body "Supply Chain Transfer Orders Tembhurni Virtual Captive PH Add Destination Desti…" at bounding box center [210, 88] width 421 height 176
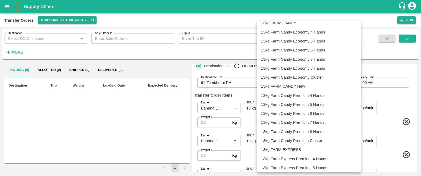
scroll to position [113, 0]
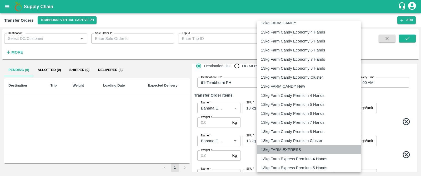
click at [281, 147] on p "13kg FARM EXPRESS" at bounding box center [281, 149] width 40 height 6
type input "468"
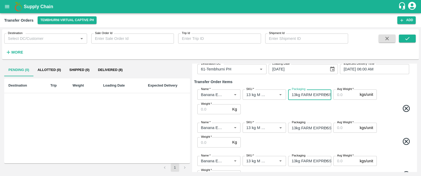
scroll to position [33, 0]
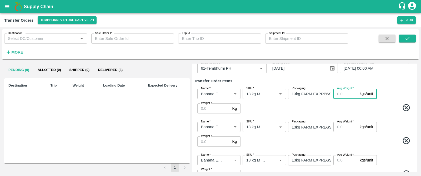
click at [344, 92] on input "Avg Weight   *" at bounding box center [346, 93] width 24 height 10
type input "13"
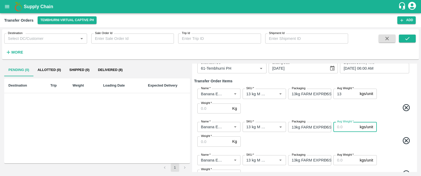
click at [341, 126] on input "Avg Weight   *" at bounding box center [346, 127] width 24 height 10
type input "13"
click at [342, 158] on input "Avg Weight   *" at bounding box center [346, 160] width 24 height 10
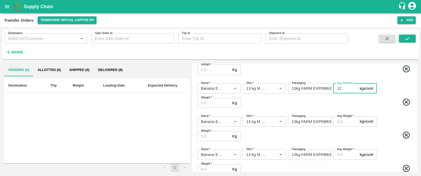
scroll to position [105, 0]
click at [343, 120] on input "Avg Weight   *" at bounding box center [346, 121] width 24 height 10
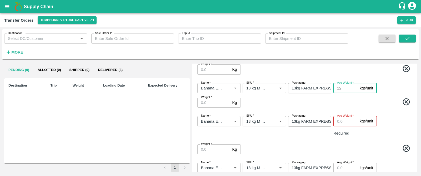
click at [344, 87] on input "12" at bounding box center [346, 88] width 24 height 10
type input "13"
click at [341, 119] on input "Avg Weight   *" at bounding box center [346, 121] width 24 height 10
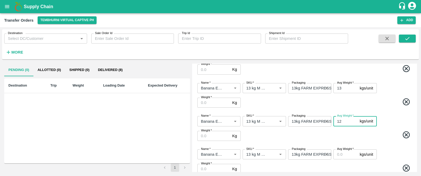
scroll to position [136, 0]
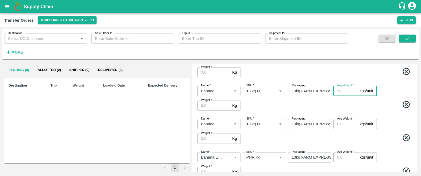
type input "12"
click at [339, 125] on input "Avg Weight   *" at bounding box center [346, 124] width 24 height 10
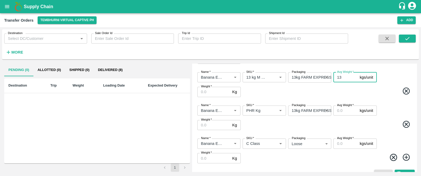
scroll to position [182, 0]
type input "13"
click at [340, 108] on input "Avg Weight   *" at bounding box center [346, 110] width 24 height 10
type input "13"
click at [341, 143] on input "Avg Weight   *" at bounding box center [346, 143] width 24 height 10
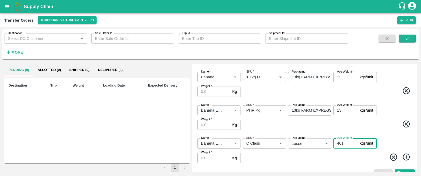
type input "401"
click at [219, 156] on input "Weight   *" at bounding box center [213, 157] width 33 height 10
type input "401"
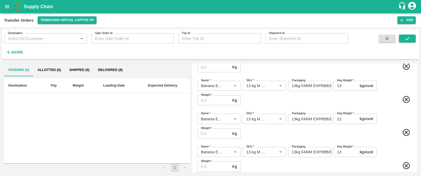
scroll to position [108, 0]
click at [344, 116] on input "12" at bounding box center [346, 118] width 24 height 10
type input "12"
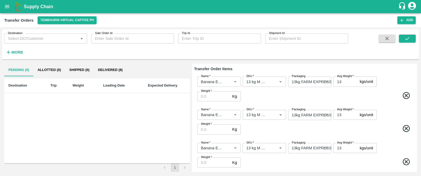
scroll to position [46, 0]
click at [210, 95] on input "Weight   *" at bounding box center [213, 96] width 33 height 10
type input "364"
click at [212, 130] on input "Weight   *" at bounding box center [213, 128] width 33 height 10
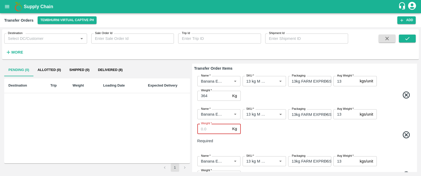
click at [210, 126] on input "Weight   *" at bounding box center [213, 128] width 33 height 10
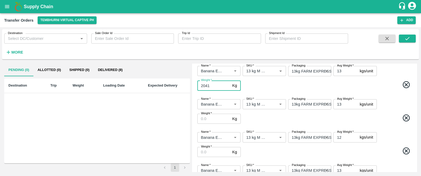
scroll to position [90, 0]
type input "2041"
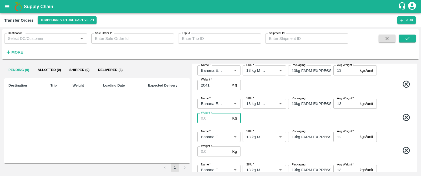
click at [215, 116] on input "Weight   *" at bounding box center [213, 118] width 33 height 10
type input "4433"
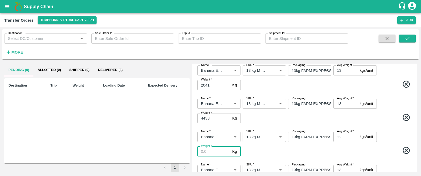
click at [211, 150] on input "Weight   *" at bounding box center [213, 151] width 33 height 10
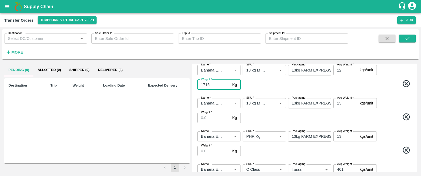
scroll to position [158, 0]
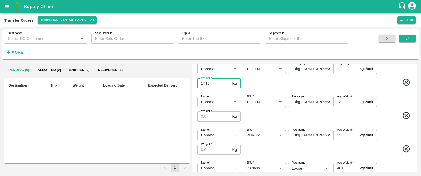
type input "1716"
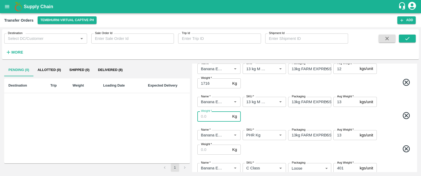
click at [214, 115] on input "Weight   *" at bounding box center [213, 116] width 33 height 10
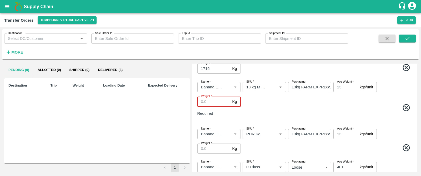
scroll to position [174, 0]
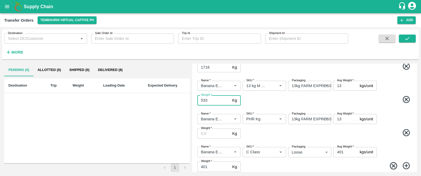
type input "533"
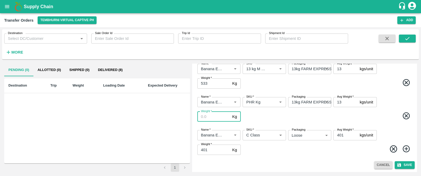
click at [210, 115] on input "Weight   *" at bounding box center [213, 116] width 33 height 10
type input "114"
click at [260, 120] on span at bounding box center [327, 116] width 171 height 10
click at [405, 164] on button "Save" at bounding box center [405, 165] width 20 height 8
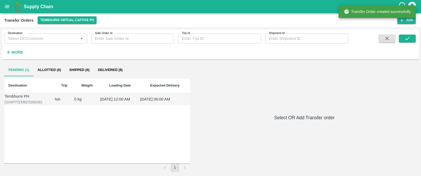
click at [24, 98] on div "Tembhurni PH" at bounding box center [29, 96] width 50 height 6
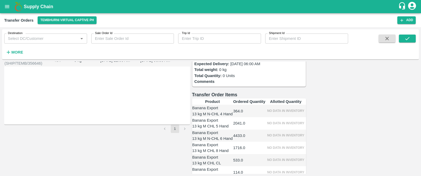
scroll to position [38, 0]
click at [4, 7] on icon "open drawer" at bounding box center [7, 7] width 6 height 6
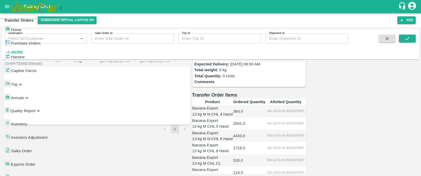
scroll to position [21, 0]
click at [24, 96] on span "Arrivals" at bounding box center [17, 98] width 13 height 4
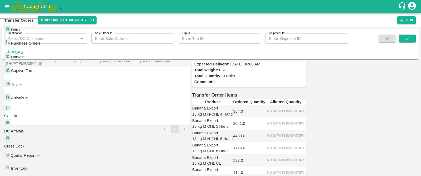
click at [24, 129] on span "DC Arrivals" at bounding box center [13, 131] width 19 height 4
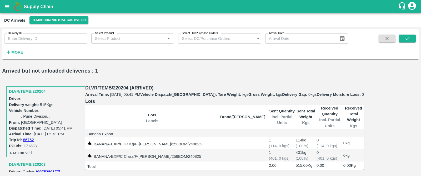
click at [39, 88] on h3 "DLVR/TEMB/220204" at bounding box center [46, 91] width 75 height 7
click at [116, 164] on button "Receive Shipments" at bounding box center [100, 173] width 30 height 4
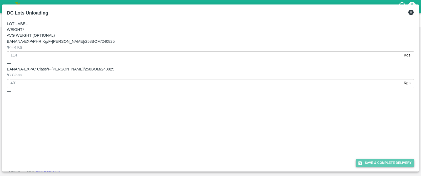
click at [395, 162] on button "Save & Complete Delivery" at bounding box center [385, 163] width 58 height 8
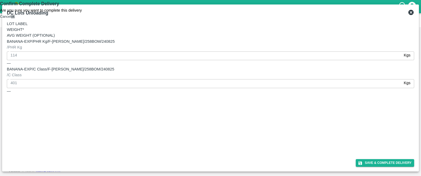
click at [15, 18] on button "ok" at bounding box center [13, 16] width 4 height 4
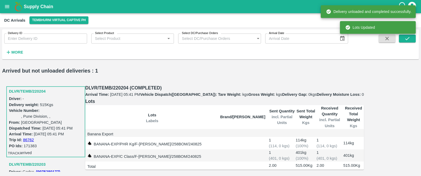
scroll to position [52, 0]
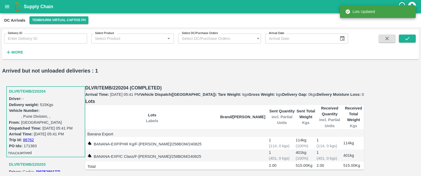
click at [30, 161] on h3 "DLVR/TEMB/220203" at bounding box center [46, 164] width 75 height 7
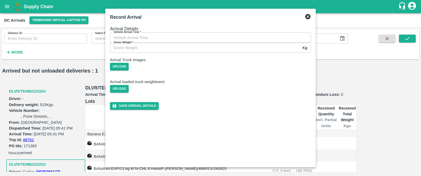
type input "DD/MM/YYYY hh:mm aa"
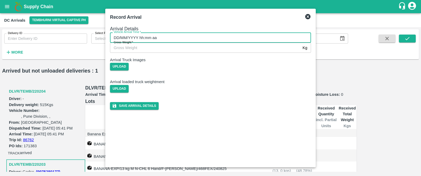
click at [180, 42] on input "DD/MM/YYYY hh:mm aa" at bounding box center [208, 37] width 197 height 10
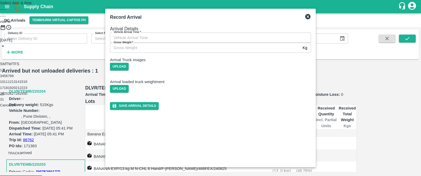
click at [4, 95] on button "24" at bounding box center [2, 93] width 4 height 4
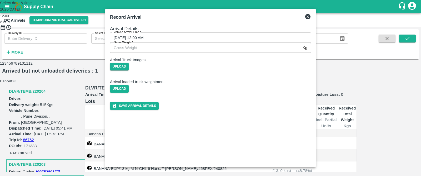
click at [222, 37] on div at bounding box center [210, 37] width 421 height 0
click at [187, 37] on div at bounding box center [210, 37] width 421 height 0
click at [133, 58] on div "Select date & time 2025 Aug 24 05 : 46 AM PM 05 10 15 20 25 30 35 40 45 50 55 0…" at bounding box center [210, 42] width 421 height 84
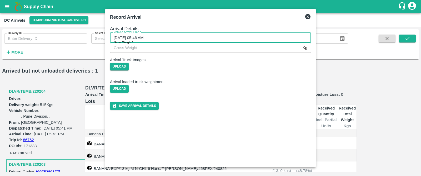
click at [159, 41] on input "24/08/2025 05:46 AM" at bounding box center [208, 37] width 197 height 10
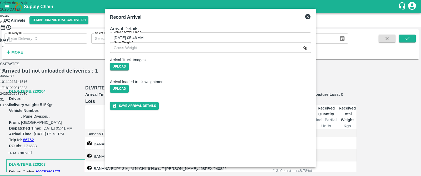
click at [241, 24] on div "05 : 46 AM PM" at bounding box center [210, 19] width 421 height 12
click at [11, 24] on span "PM" at bounding box center [7, 22] width 5 height 4
type input "24/08/2025 05:46 PM"
click at [147, 60] on div "Select date & time 2025 Aug 24 05 : 46 AM PM August 2025 S M T W T F S 1 2 3 4 …" at bounding box center [210, 54] width 421 height 108
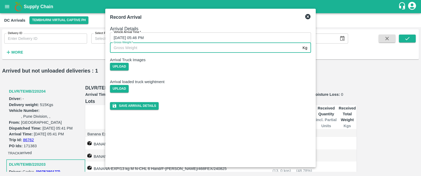
click at [153, 53] on input "Gross Weight   *" at bounding box center [205, 48] width 191 height 10
type input "8000"
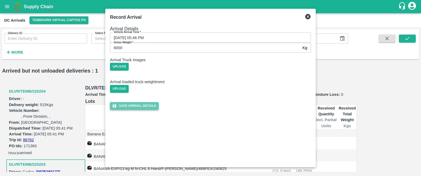
click at [159, 110] on button "Save Arrival Details" at bounding box center [134, 106] width 49 height 8
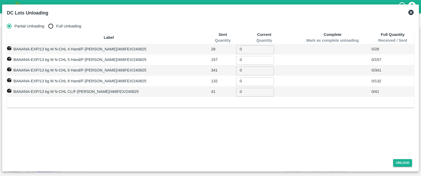
click at [236, 54] on input "0" at bounding box center [255, 49] width 38 height 10
type input "28"
click at [236, 64] on input "0" at bounding box center [255, 59] width 38 height 10
type input "157"
click at [236, 75] on input "0" at bounding box center [255, 70] width 38 height 10
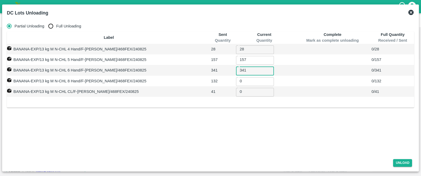
type input "341"
click at [236, 86] on input "0" at bounding box center [255, 81] width 38 height 10
type input "132"
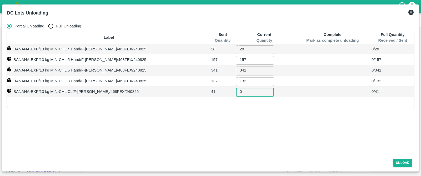
click at [236, 96] on input "0" at bounding box center [255, 91] width 38 height 10
click at [400, 162] on button "Unload" at bounding box center [402, 163] width 19 height 8
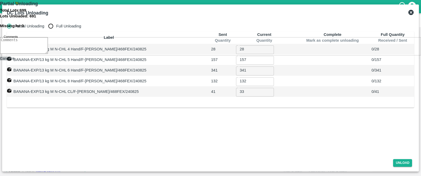
click at [11, 60] on button "Cancel" at bounding box center [5, 58] width 11 height 4
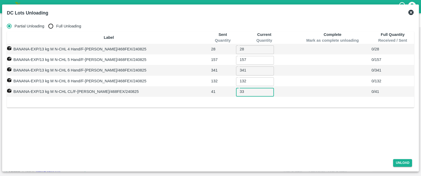
click at [241, 96] on input "33" at bounding box center [255, 91] width 38 height 10
type input "3"
type input "41"
click at [400, 163] on button "Unload" at bounding box center [402, 163] width 19 height 8
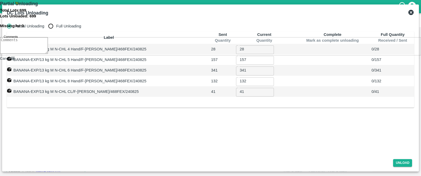
click at [15, 60] on button "ok" at bounding box center [13, 58] width 4 height 4
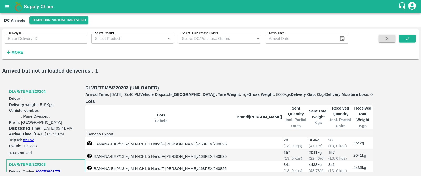
scroll to position [39, 0]
click at [11, 18] on button "Cancel" at bounding box center [5, 16] width 11 height 4
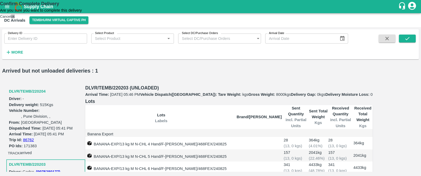
click at [15, 18] on button "ok" at bounding box center [13, 16] width 4 height 4
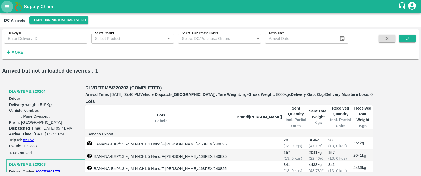
click at [6, 7] on icon "open drawer" at bounding box center [7, 7] width 6 height 6
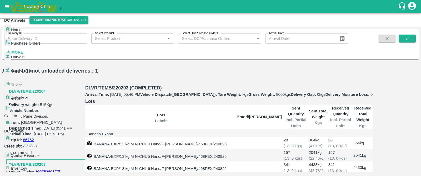
scroll to position [86, 0]
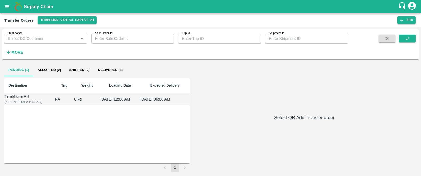
click at [12, 99] on div "Tembhurni PH" at bounding box center [29, 96] width 50 height 6
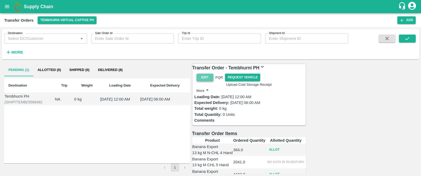
click at [206, 81] on button "Edit" at bounding box center [205, 77] width 17 height 8
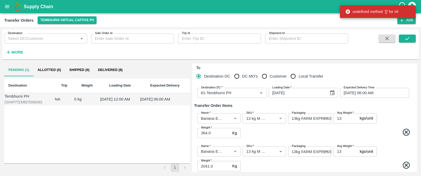
scroll to position [9, 0]
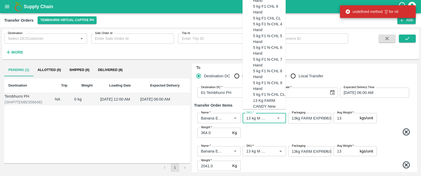
click at [254, 115] on input "SKU   *" at bounding box center [256, 117] width 24 height 7
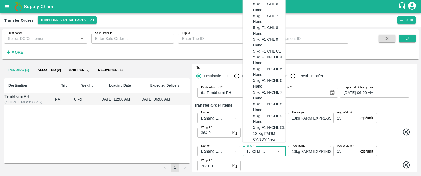
click at [261, 150] on input "SKU   *" at bounding box center [256, 150] width 24 height 7
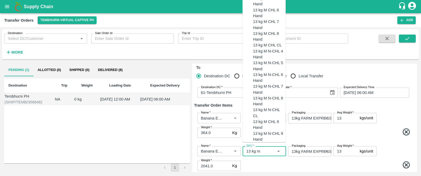
scroll to position [0, 0]
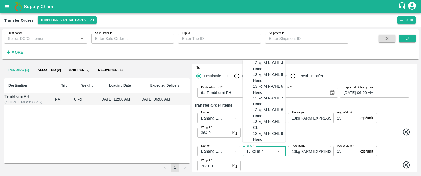
click at [268, 83] on div "13 kg M N-CHL 5 Hand" at bounding box center [269, 77] width 33 height 12
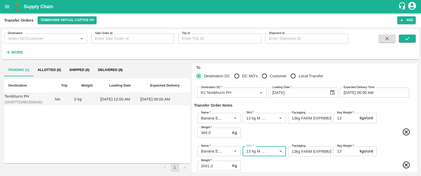
scroll to position [37, 0]
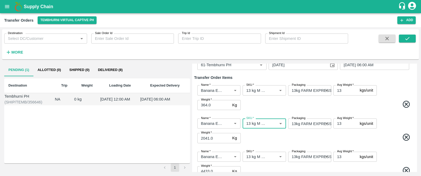
type input "13 kg M N-CHL 5 Hand"
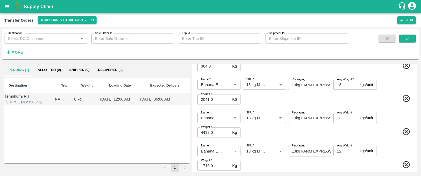
scroll to position [75, 0]
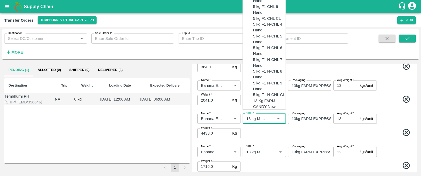
click at [259, 117] on input "SKU   *" at bounding box center [256, 118] width 24 height 7
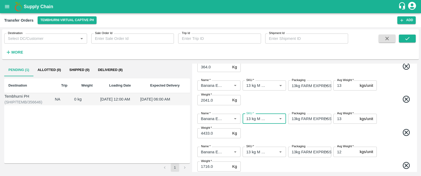
scroll to position [104, 0]
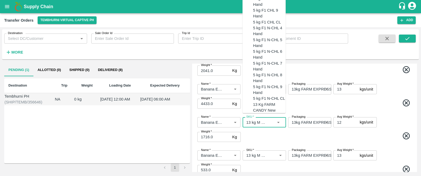
click at [254, 122] on input "SKU   *" at bounding box center [256, 121] width 24 height 7
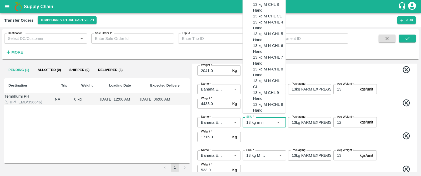
scroll to position [0, 0]
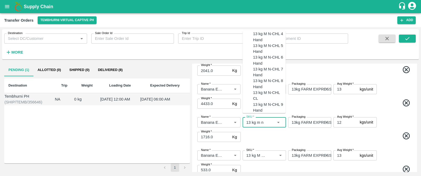
click at [259, 90] on div "13 kg M N-CHL 8 Hand" at bounding box center [269, 84] width 33 height 12
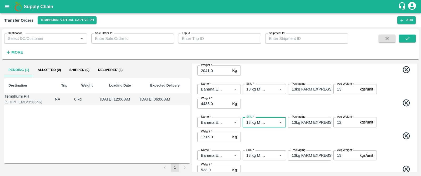
scroll to position [191, 0]
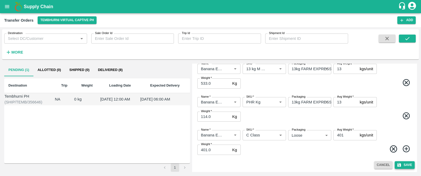
type input "13 kg M N-CHL 8 Hand"
click at [412, 163] on button "Save" at bounding box center [405, 165] width 20 height 8
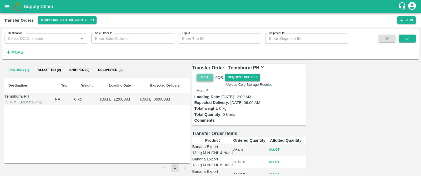
click at [205, 81] on button "Edit" at bounding box center [205, 77] width 17 height 8
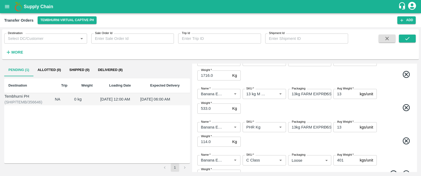
scroll to position [165, 0]
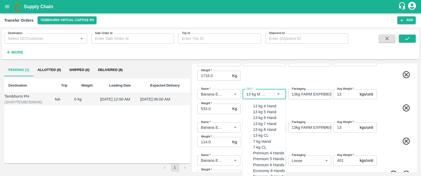
click at [254, 94] on input "SKU   *" at bounding box center [256, 94] width 24 height 7
click at [266, 161] on div "13 kg M N-CHL CL" at bounding box center [269, 167] width 33 height 12
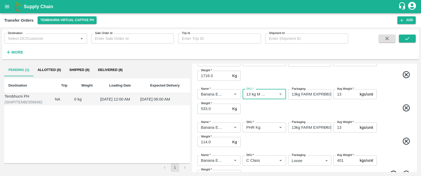
scroll to position [191, 0]
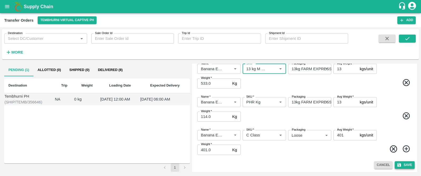
type input "13 kg M N-CHL CL"
click at [405, 163] on button "Save" at bounding box center [405, 165] width 20 height 8
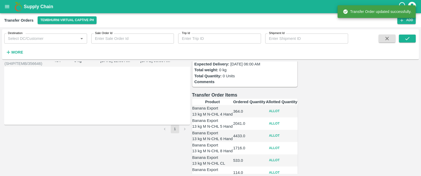
scroll to position [35, 0]
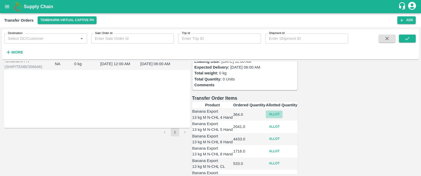
click at [283, 114] on button "Allot" at bounding box center [274, 114] width 17 height 8
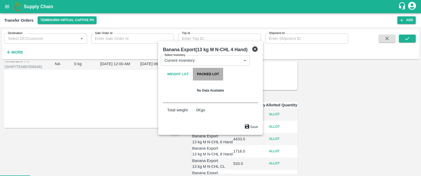
click at [193, 73] on button "Packed Lot" at bounding box center [208, 74] width 31 height 13
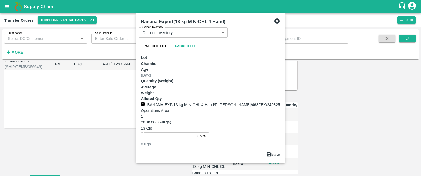
click at [195, 131] on input "number" at bounding box center [168, 136] width 54 height 10
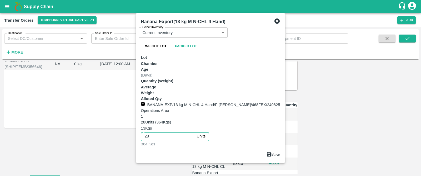
type input "28"
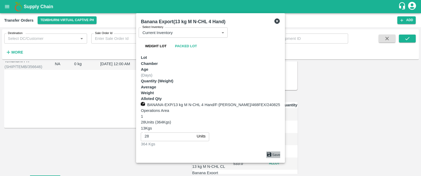
click at [280, 151] on button "Save" at bounding box center [273, 154] width 14 height 7
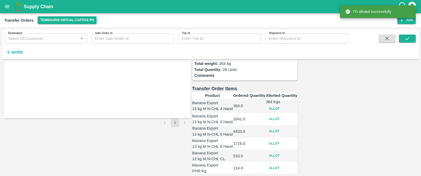
scroll to position [46, 0]
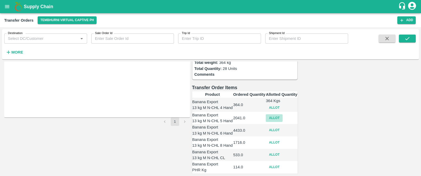
click at [283, 122] on button "Allot" at bounding box center [274, 118] width 17 height 8
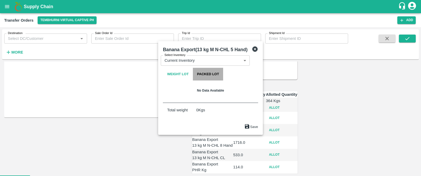
click at [193, 71] on button "Packed Lot" at bounding box center [208, 74] width 31 height 13
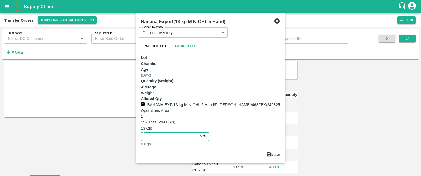
click at [195, 131] on input "number" at bounding box center [168, 136] width 54 height 10
type input "157"
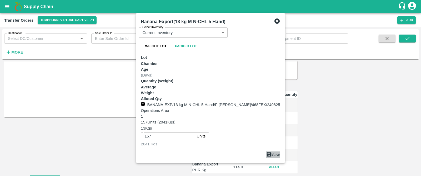
click at [280, 151] on button "Save" at bounding box center [273, 154] width 14 height 7
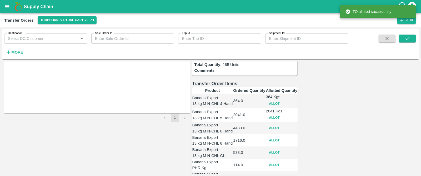
scroll to position [55, 0]
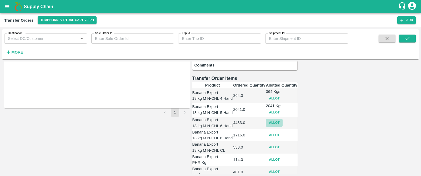
click at [283, 126] on button "Allot" at bounding box center [274, 123] width 17 height 8
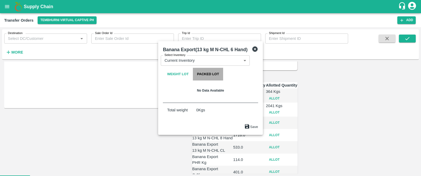
click at [193, 70] on button "Packed Lot" at bounding box center [208, 74] width 31 height 13
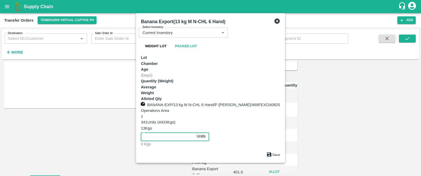
click at [195, 131] on input "number" at bounding box center [168, 136] width 54 height 10
type input "341"
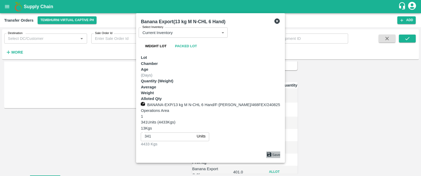
click at [280, 151] on button "Save" at bounding box center [273, 154] width 14 height 7
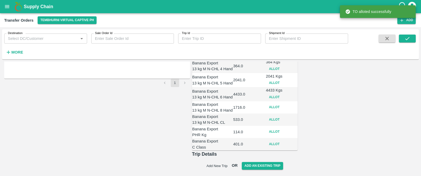
scroll to position [96, 0]
click at [283, 105] on button "Allot" at bounding box center [274, 107] width 17 height 8
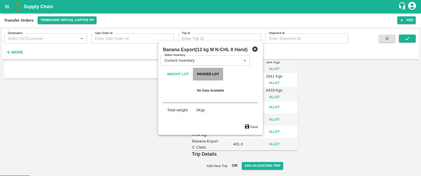
click at [193, 74] on button "Packed Lot" at bounding box center [208, 74] width 31 height 13
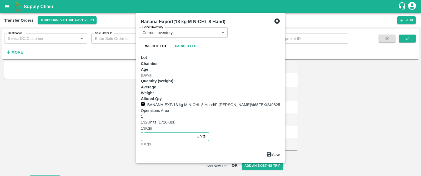
click at [195, 131] on input "number" at bounding box center [168, 136] width 54 height 10
type input "132"
click at [280, 151] on button "Save" at bounding box center [273, 154] width 14 height 7
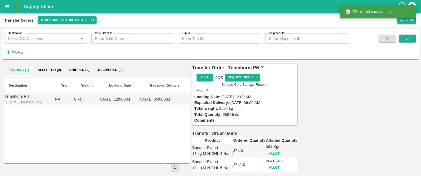
scroll to position [120, 0]
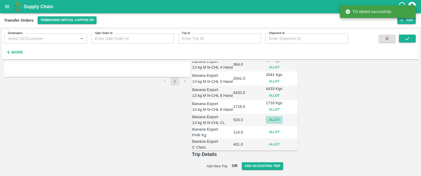
click at [283, 116] on button "Allot" at bounding box center [274, 120] width 17 height 8
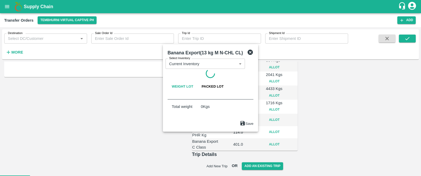
click at [197, 80] on button "Packed Lot" at bounding box center [212, 86] width 31 height 13
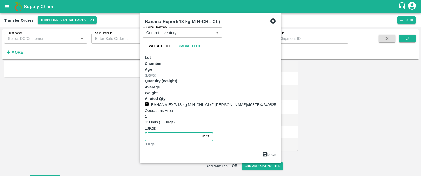
click at [199, 131] on input "number" at bounding box center [172, 136] width 54 height 10
type input "41"
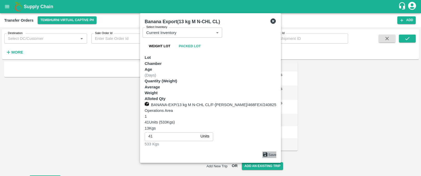
click at [276, 151] on button "Save" at bounding box center [269, 154] width 14 height 7
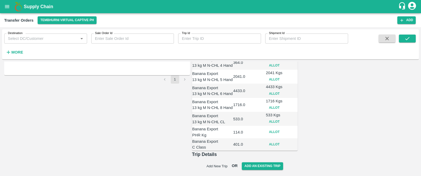
scroll to position [110, 0]
click at [283, 128] on button "Allot" at bounding box center [274, 132] width 17 height 8
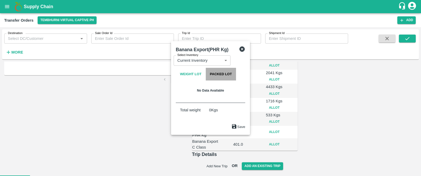
click at [206, 68] on button "Packed Lot" at bounding box center [221, 74] width 31 height 13
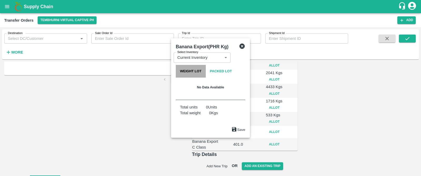
click at [176, 68] on button "Weight Lot" at bounding box center [191, 71] width 30 height 13
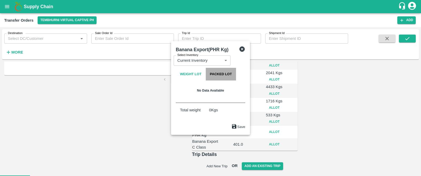
click at [206, 69] on button "Packed Lot" at bounding box center [221, 74] width 31 height 13
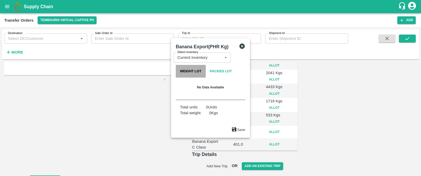
click at [176, 70] on button "Weight Lot" at bounding box center [191, 71] width 30 height 13
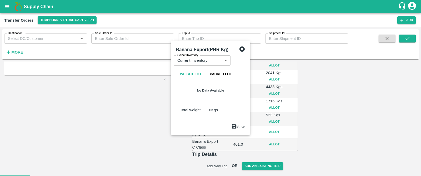
click at [245, 52] on icon at bounding box center [242, 48] width 5 height 5
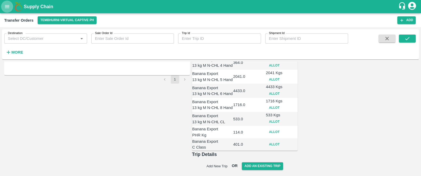
click at [8, 5] on icon "open drawer" at bounding box center [7, 6] width 4 height 3
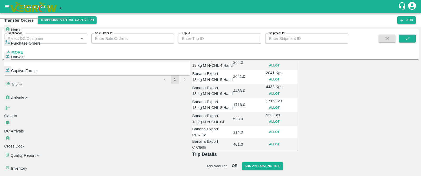
click at [17, 113] on span "Gate In" at bounding box center [10, 115] width 13 height 4
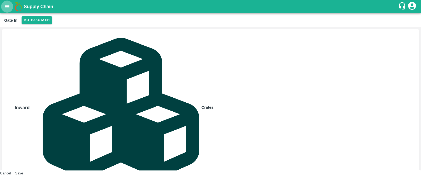
click at [4, 6] on button "open drawer" at bounding box center [7, 7] width 12 height 12
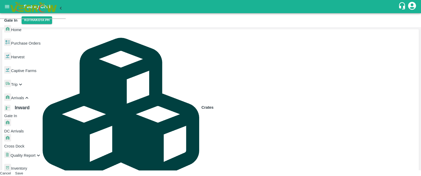
click at [24, 129] on span "DC Arrivals" at bounding box center [13, 131] width 19 height 4
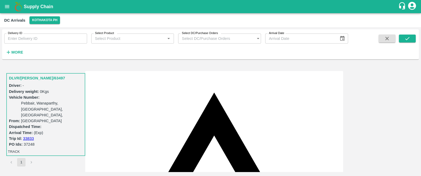
scroll to position [48, 0]
click at [48, 19] on button "Kothakota PH" at bounding box center [44, 20] width 31 height 8
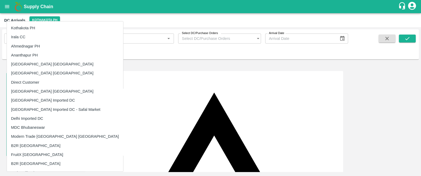
scroll to position [71, 0]
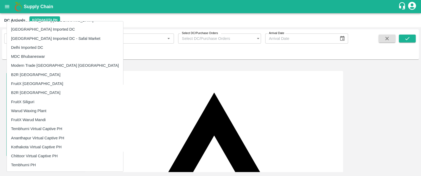
click at [37, 128] on li "Tembhurni Virtual Captive PH" at bounding box center [65, 128] width 116 height 9
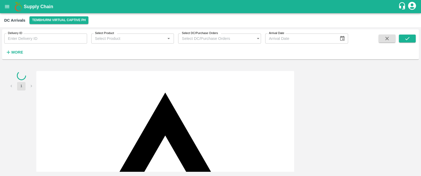
scroll to position [0, 0]
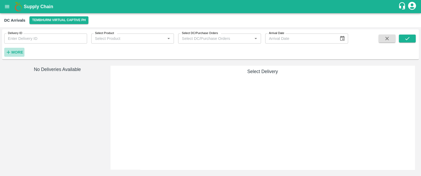
click at [15, 51] on strong "More" at bounding box center [17, 52] width 12 height 4
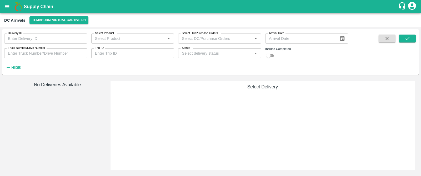
click at [271, 57] on input "checkbox" at bounding box center [268, 55] width 19 height 6
checkbox input "true"
click at [409, 37] on icon "submit" at bounding box center [407, 38] width 4 height 3
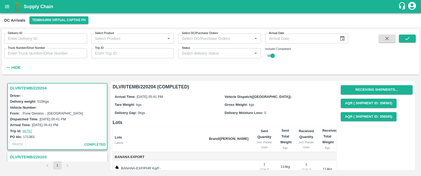
click at [32, 86] on h3 "DLVR/TEMB/220204" at bounding box center [58, 88] width 96 height 7
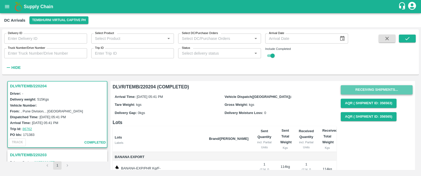
click at [374, 86] on button "Receiving Shipments..." at bounding box center [377, 89] width 72 height 9
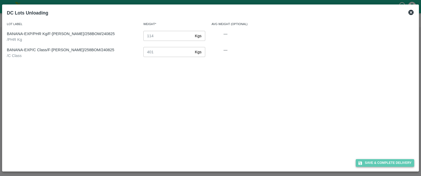
click at [386, 162] on button "Save & Complete Delivery" at bounding box center [385, 163] width 58 height 8
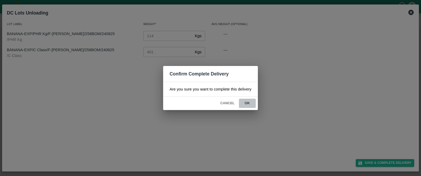
click at [246, 102] on button "ok" at bounding box center [247, 102] width 17 height 9
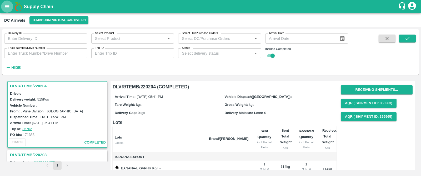
click at [11, 8] on button "open drawer" at bounding box center [7, 7] width 12 height 12
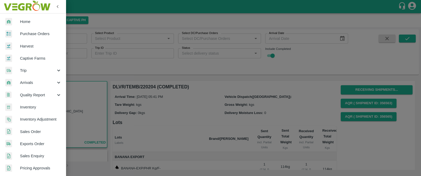
scroll to position [124, 0]
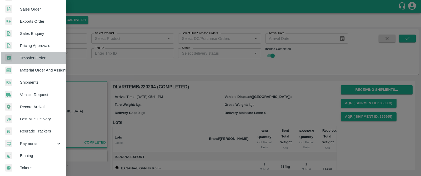
click at [37, 55] on span "Transfer Order" at bounding box center [41, 58] width 42 height 6
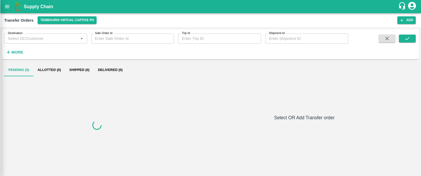
scroll to position [122, 0]
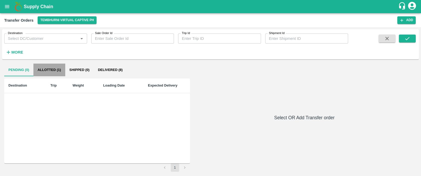
click at [50, 69] on button "Allotted (1)" at bounding box center [49, 69] width 32 height 13
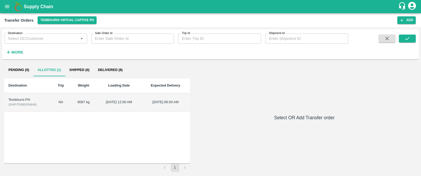
click at [17, 99] on div "Tembhurni PH" at bounding box center [27, 99] width 39 height 5
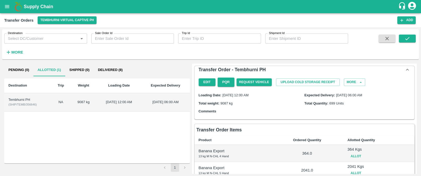
scroll to position [123, 0]
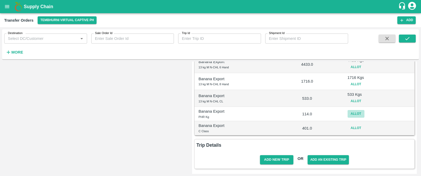
click at [353, 112] on button "Allot" at bounding box center [356, 114] width 17 height 8
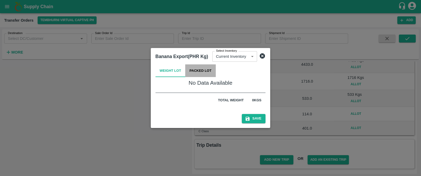
click at [197, 75] on button "Packed Lot" at bounding box center [200, 70] width 31 height 13
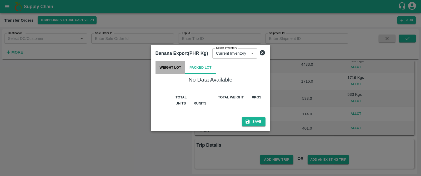
click at [173, 71] on button "Weight Lot" at bounding box center [171, 67] width 30 height 13
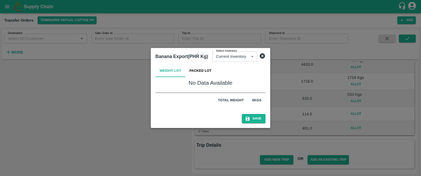
click at [262, 57] on icon at bounding box center [262, 55] width 5 height 5
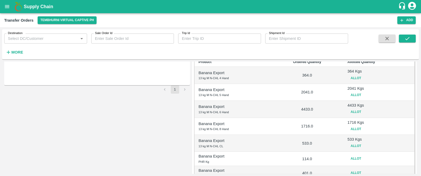
scroll to position [0, 0]
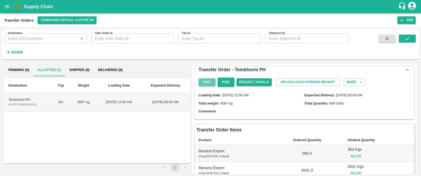
click at [205, 81] on button "Edit" at bounding box center [207, 82] width 17 height 8
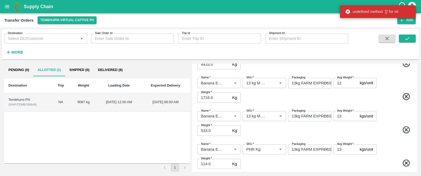
scroll to position [191, 0]
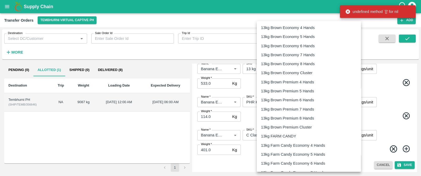
click at [307, 101] on body "Supply Chain Transfer Orders Tembhurni Virtual Captive PH Add Destination Desti…" at bounding box center [210, 88] width 421 height 176
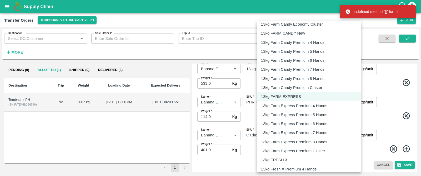
scroll to position [837, 0]
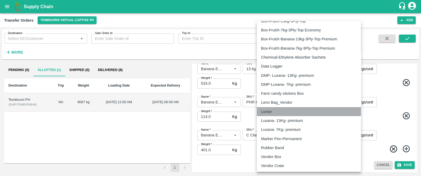
click at [282, 109] on div "Loose" at bounding box center [309, 111] width 96 height 6
type input "258"
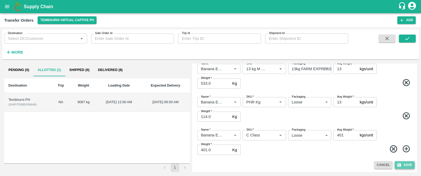
click at [405, 164] on button "Save" at bounding box center [405, 165] width 20 height 8
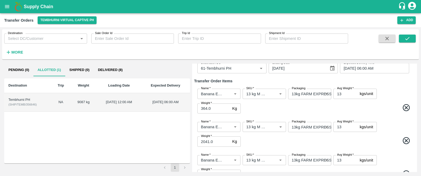
scroll to position [0, 0]
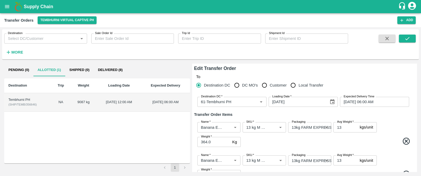
click at [19, 97] on div "Tembhurni PH" at bounding box center [27, 99] width 39 height 5
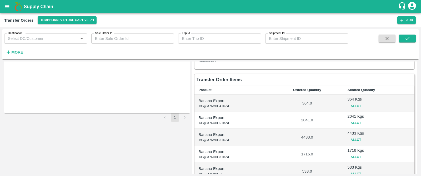
scroll to position [61, 0]
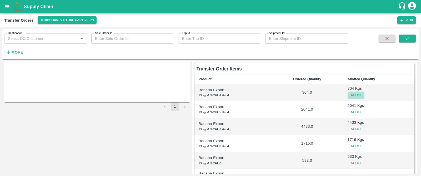
click at [355, 94] on button "Allot" at bounding box center [356, 95] width 17 height 8
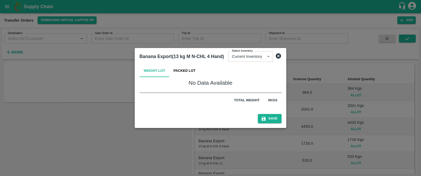
click at [188, 71] on button "Packed Lot" at bounding box center [185, 70] width 31 height 13
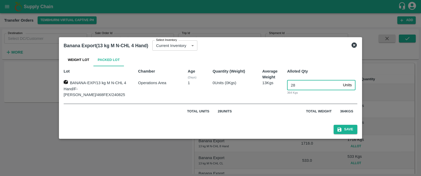
drag, startPoint x: 297, startPoint y: 85, endPoint x: 276, endPoint y: 84, distance: 21.9
click at [276, 84] on div "BANANA-EXP/13 kg M N-CHL 4 Hand/F-MH-Sharad/468FEX/240825 Operations Area 1 0 U…" at bounding box center [208, 87] width 298 height 22
type input "0"
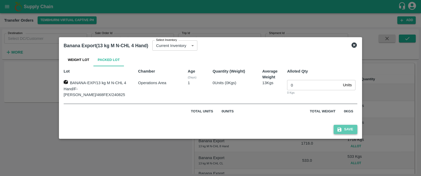
click at [341, 127] on button "Save" at bounding box center [346, 129] width 24 height 9
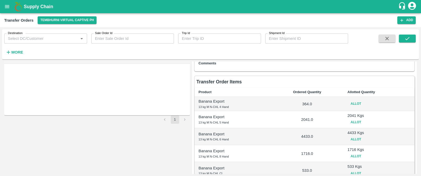
scroll to position [69, 0]
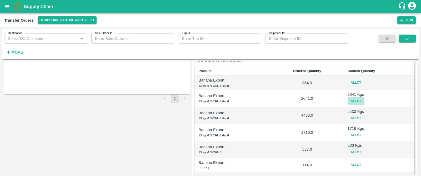
click at [356, 100] on button "Allot" at bounding box center [356, 101] width 17 height 8
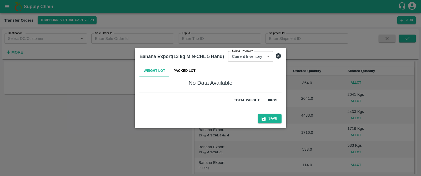
click at [178, 70] on button "Packed Lot" at bounding box center [185, 70] width 31 height 13
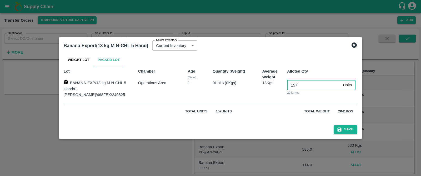
drag, startPoint x: 297, startPoint y: 84, endPoint x: 282, endPoint y: 85, distance: 15.8
click at [283, 85] on div "157 Units ​ 2041 Kgs" at bounding box center [320, 87] width 75 height 22
type input "0"
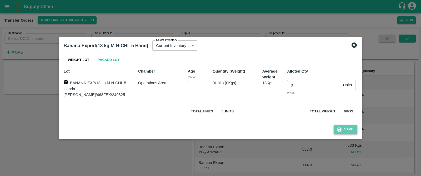
click at [340, 126] on button "Save" at bounding box center [346, 129] width 24 height 9
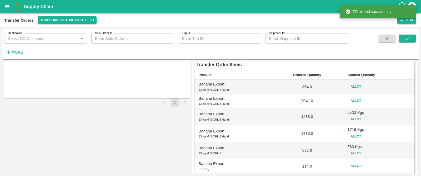
scroll to position [66, 0]
click at [355, 118] on button "Allot" at bounding box center [356, 119] width 17 height 8
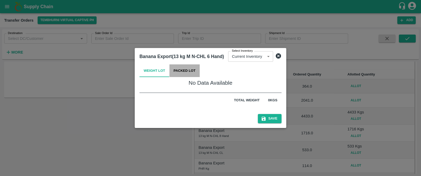
click at [187, 73] on button "Packed Lot" at bounding box center [185, 70] width 31 height 13
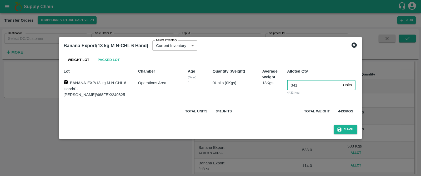
drag, startPoint x: 297, startPoint y: 86, endPoint x: 280, endPoint y: 86, distance: 17.4
click at [280, 86] on div "BANANA-EXP/13 kg M N-CHL 6 Hand/F-MH-Sharad/468FEX/240825 Operations Area 1 0 U…" at bounding box center [208, 87] width 298 height 22
type input "0"
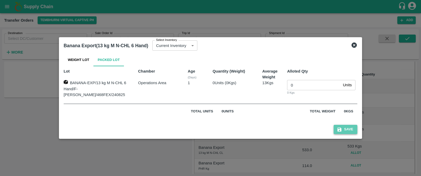
click at [344, 127] on button "Save" at bounding box center [346, 129] width 24 height 9
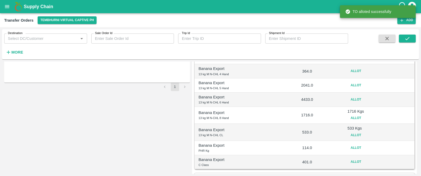
scroll to position [81, 0]
click at [357, 119] on button "Allot" at bounding box center [356, 118] width 17 height 8
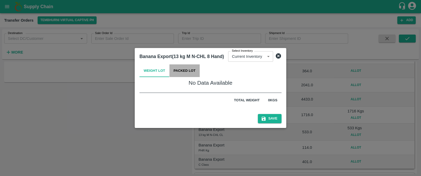
click at [188, 70] on button "Packed Lot" at bounding box center [185, 70] width 31 height 13
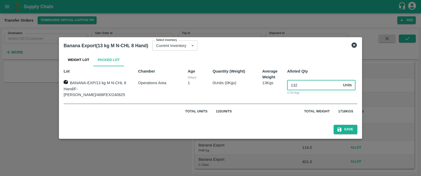
drag, startPoint x: 296, startPoint y: 85, endPoint x: 282, endPoint y: 85, distance: 14.0
click at [283, 85] on div "132 Units ​ 1716 Kgs" at bounding box center [320, 87] width 75 height 22
type input "0"
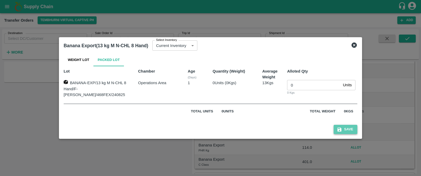
click at [342, 128] on button "Save" at bounding box center [346, 129] width 24 height 9
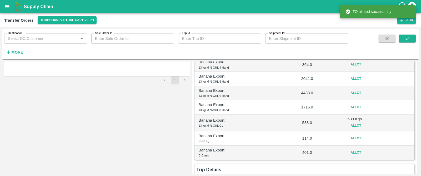
scroll to position [98, 0]
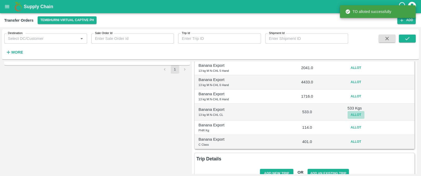
click at [353, 115] on button "Allot" at bounding box center [356, 115] width 17 height 8
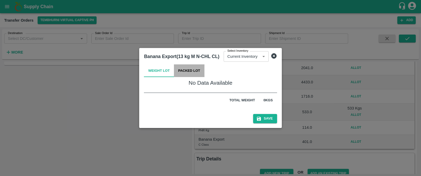
click at [193, 72] on button "Packed Lot" at bounding box center [189, 70] width 31 height 13
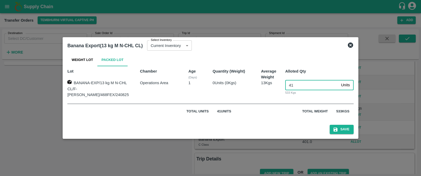
drag, startPoint x: 297, startPoint y: 87, endPoint x: 280, endPoint y: 86, distance: 17.1
click at [281, 86] on div "41 Units ​ 533 Kgs" at bounding box center [317, 87] width 73 height 22
type input "0"
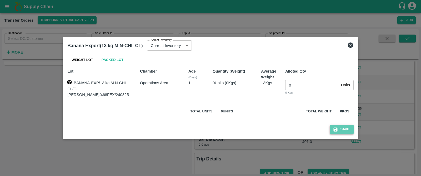
click at [337, 126] on button "Save" at bounding box center [342, 129] width 24 height 9
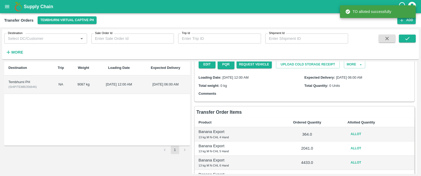
scroll to position [0, 0]
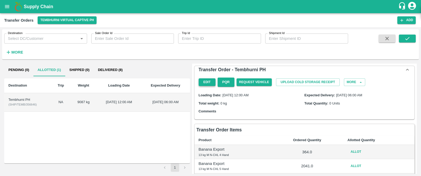
click at [205, 81] on button "Edit" at bounding box center [207, 82] width 17 height 8
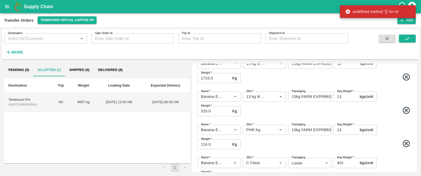
scroll to position [191, 0]
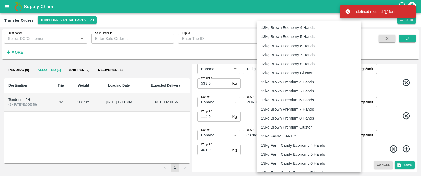
click at [310, 102] on body "Supply Chain Transfer Orders Tembhurni Virtual Captive PH Add Destination Desti…" at bounding box center [210, 88] width 421 height 176
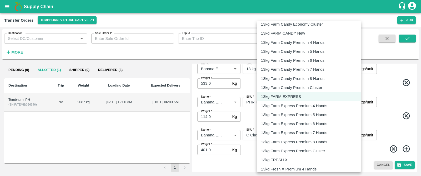
scroll to position [837, 0]
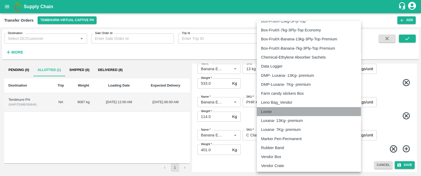
click at [285, 112] on div "Loose" at bounding box center [309, 111] width 96 height 6
type input "258"
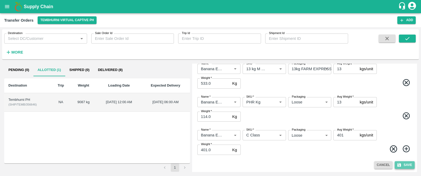
click at [404, 165] on button "Save" at bounding box center [405, 165] width 20 height 8
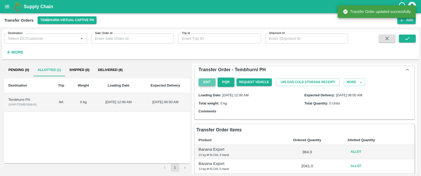
click at [204, 81] on button "Edit" at bounding box center [207, 82] width 17 height 8
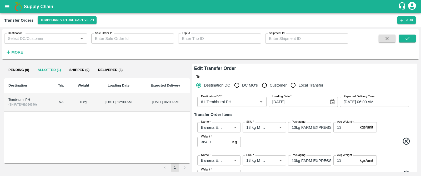
scroll to position [191, 0]
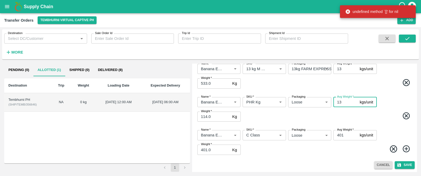
drag, startPoint x: 345, startPoint y: 101, endPoint x: 335, endPoint y: 102, distance: 10.0
click at [335, 102] on input "13" at bounding box center [346, 102] width 24 height 10
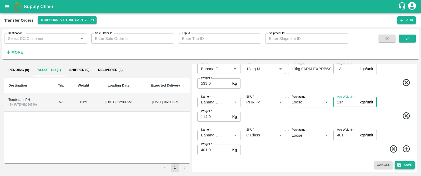
type input "114"
click at [407, 163] on button "Save" at bounding box center [405, 165] width 20 height 8
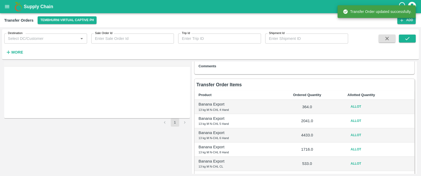
scroll to position [46, 0]
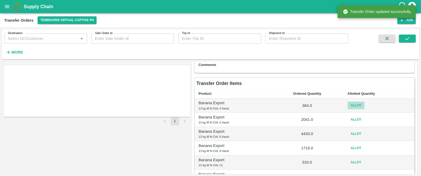
click at [359, 102] on button "Allot" at bounding box center [356, 105] width 17 height 8
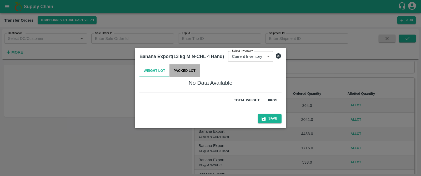
click at [178, 74] on button "Packed Lot" at bounding box center [185, 70] width 31 height 13
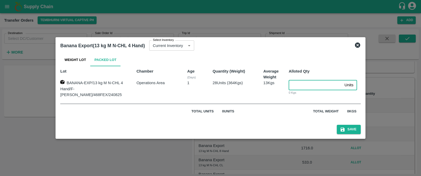
click at [296, 88] on input "number" at bounding box center [316, 85] width 54 height 10
type input "28"
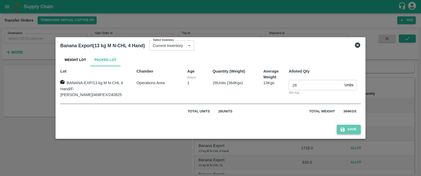
click at [346, 127] on button "Save" at bounding box center [349, 129] width 24 height 9
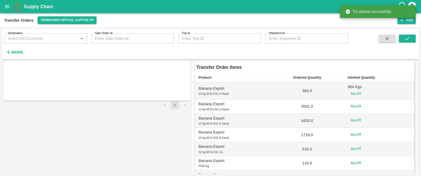
scroll to position [63, 0]
click at [354, 105] on button "Allot" at bounding box center [356, 106] width 17 height 8
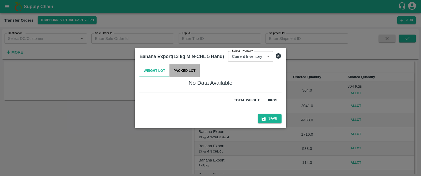
click at [183, 71] on button "Packed Lot" at bounding box center [185, 70] width 31 height 13
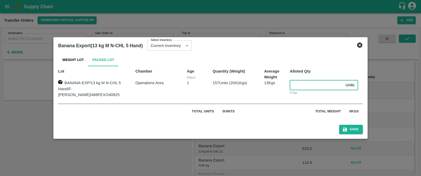
click at [295, 85] on input "number" at bounding box center [317, 85] width 54 height 10
type input "157"
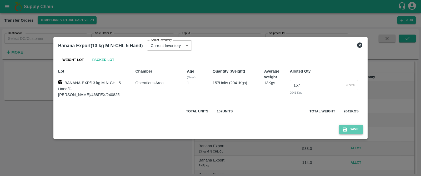
click at [345, 127] on button "Save" at bounding box center [351, 129] width 24 height 9
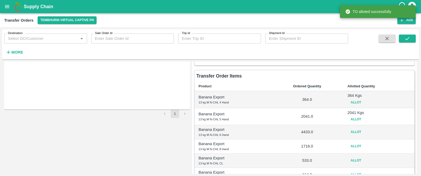
scroll to position [58, 0]
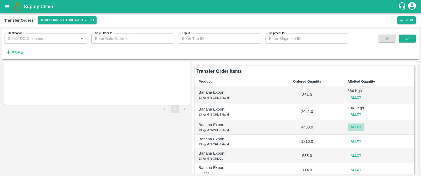
click at [353, 128] on button "Allot" at bounding box center [356, 127] width 17 height 8
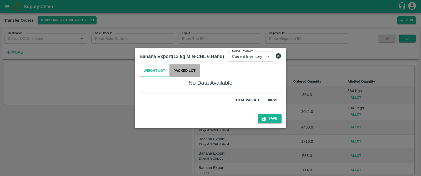
click at [186, 68] on button "Packed Lot" at bounding box center [185, 70] width 31 height 13
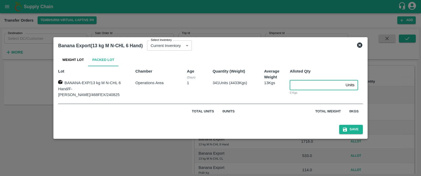
click at [294, 85] on input "number" at bounding box center [317, 85] width 54 height 10
type input "341"
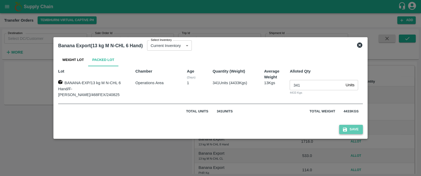
click at [349, 127] on button "Save" at bounding box center [351, 129] width 24 height 9
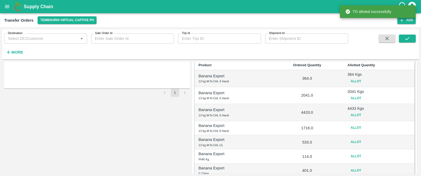
scroll to position [75, 0]
click at [354, 126] on button "Allot" at bounding box center [356, 127] width 17 height 8
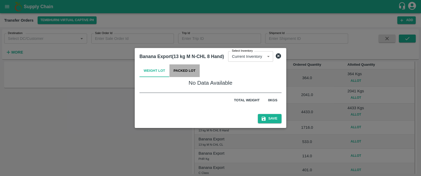
click at [183, 72] on button "Packed Lot" at bounding box center [185, 70] width 31 height 13
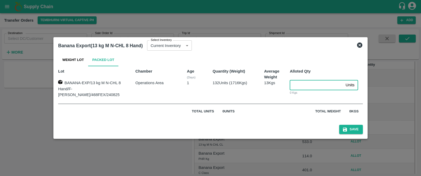
click at [299, 86] on input "number" at bounding box center [317, 85] width 54 height 10
type input "132"
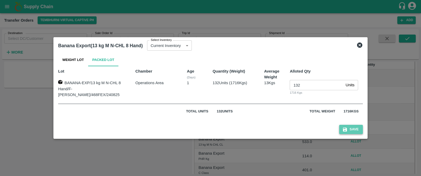
click at [346, 129] on button "Save" at bounding box center [351, 129] width 24 height 9
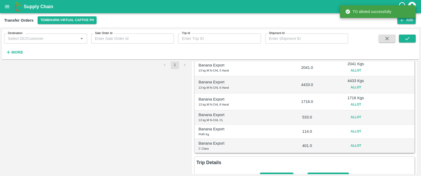
scroll to position [120, 0]
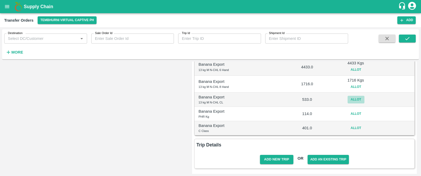
click at [355, 99] on button "Allot" at bounding box center [356, 100] width 17 height 8
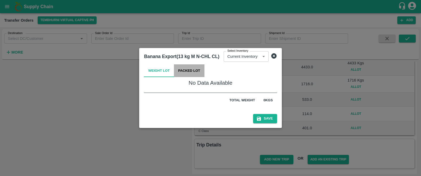
click at [190, 71] on button "Packed Lot" at bounding box center [189, 70] width 31 height 13
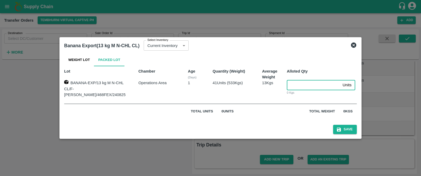
click at [297, 89] on input "number" at bounding box center [314, 85] width 54 height 10
type input "41"
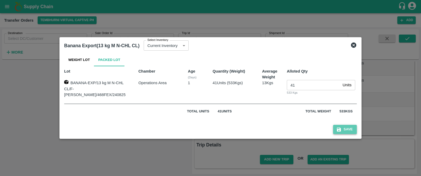
click at [340, 130] on button "Save" at bounding box center [345, 129] width 24 height 9
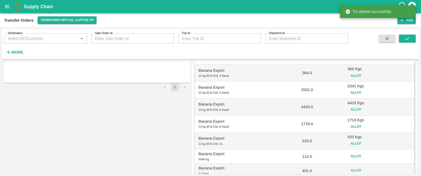
scroll to position [123, 0]
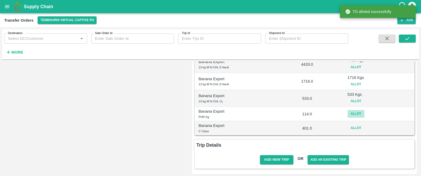
click at [354, 112] on button "Allot" at bounding box center [356, 114] width 17 height 8
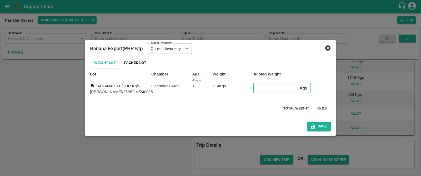
click at [260, 88] on input "number" at bounding box center [276, 88] width 44 height 10
type input "114"
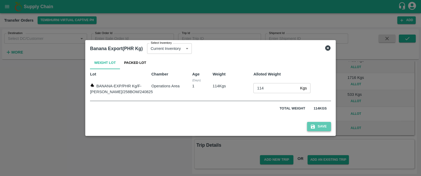
click at [316, 126] on button "Save" at bounding box center [319, 126] width 24 height 9
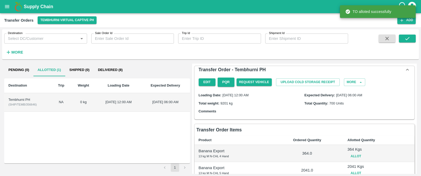
scroll to position [125, 0]
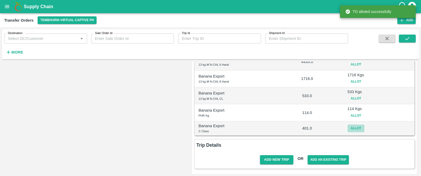
click at [355, 127] on button "Allot" at bounding box center [356, 128] width 17 height 8
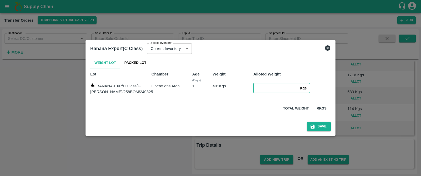
click at [261, 88] on input "number" at bounding box center [276, 88] width 44 height 10
type input "401"
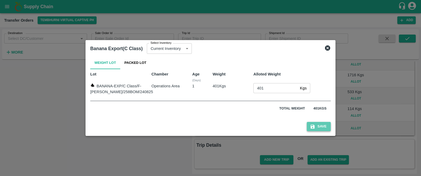
click at [312, 127] on button "Save" at bounding box center [319, 126] width 24 height 9
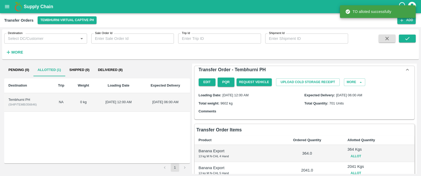
scroll to position [128, 0]
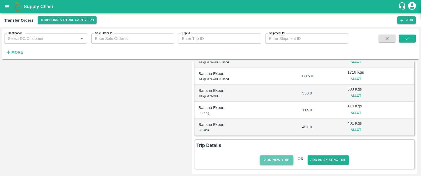
click at [274, 157] on button "Add New Trip" at bounding box center [276, 159] width 33 height 9
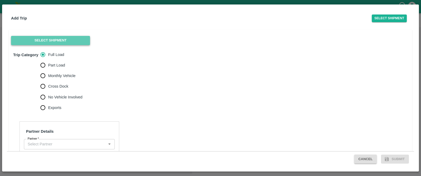
click at [43, 39] on button "Select Shipment" at bounding box center [50, 40] width 79 height 9
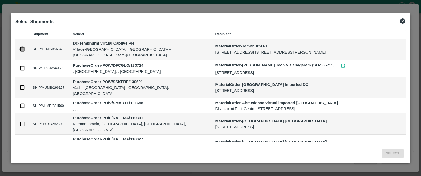
click at [22, 50] on input "checkbox" at bounding box center [22, 49] width 6 height 6
checkbox input "true"
click at [392, 154] on button "Select" at bounding box center [393, 152] width 22 height 9
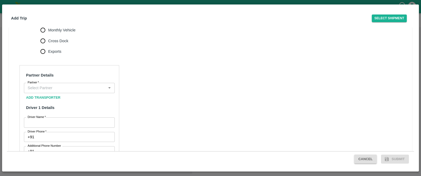
scroll to position [162, 0]
click at [43, 33] on input "Monthly Vehicle" at bounding box center [43, 29] width 11 height 11
radio input "true"
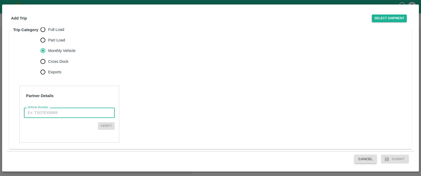
click at [66, 115] on input "Vehicle Number" at bounding box center [69, 112] width 91 height 10
paste input "MH45AX3780"
click at [29, 113] on input "MH45AX3780" at bounding box center [69, 112] width 91 height 10
type input "MH45AX3780"
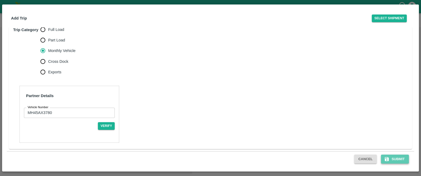
click at [403, 157] on button "Submit" at bounding box center [395, 158] width 28 height 9
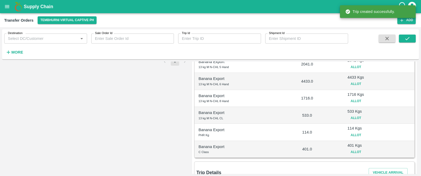
scroll to position [155, 0]
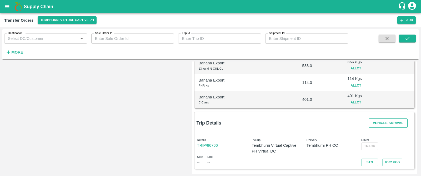
click at [387, 122] on button "Vehicle Arrival" at bounding box center [388, 122] width 39 height 9
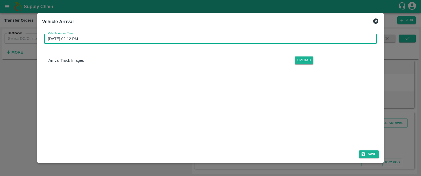
click at [72, 38] on input "25/08/2025 02:12 PM" at bounding box center [208, 39] width 329 height 10
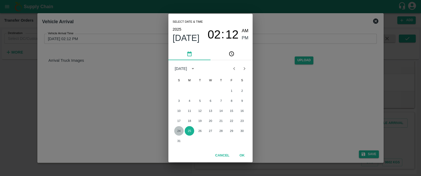
click at [177, 131] on button "24" at bounding box center [178, 130] width 9 height 9
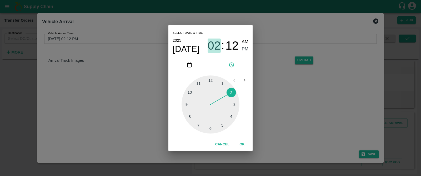
click at [217, 46] on span "02" at bounding box center [214, 46] width 13 height 14
click at [222, 123] on div at bounding box center [211, 104] width 58 height 58
click at [187, 103] on div at bounding box center [211, 104] width 58 height 58
type input "24/08/2025 05:45 PM"
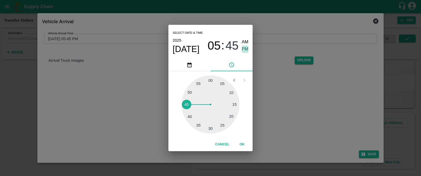
click at [247, 48] on span "PM" at bounding box center [245, 49] width 7 height 7
click at [241, 143] on button "OK" at bounding box center [242, 144] width 17 height 9
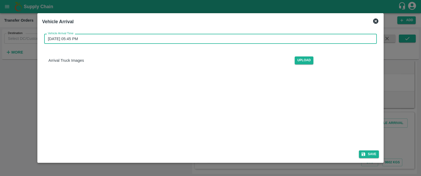
scroll to position [26, 0]
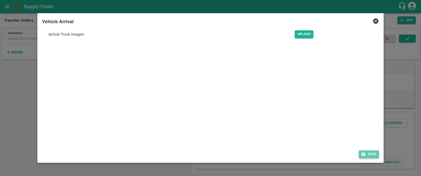
click at [367, 150] on button "Save" at bounding box center [369, 154] width 20 height 8
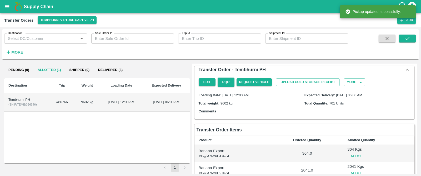
scroll to position [155, 0]
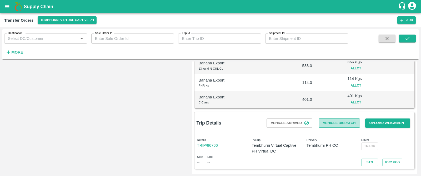
click at [339, 120] on button "Vehicle Dispatch" at bounding box center [339, 122] width 41 height 9
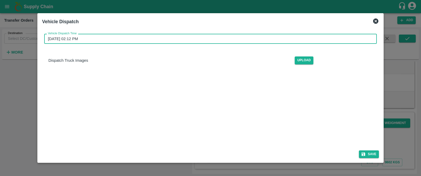
click at [105, 39] on input "25/08/2025 02:12 PM" at bounding box center [208, 39] width 329 height 10
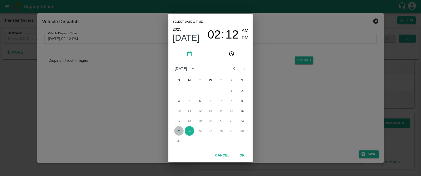
click at [179, 131] on button "24" at bounding box center [178, 130] width 9 height 9
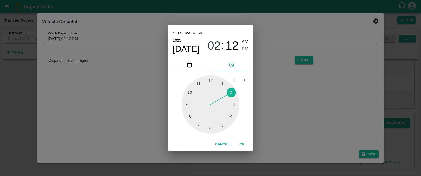
click at [222, 124] on div at bounding box center [211, 104] width 58 height 58
click at [185, 102] on div at bounding box center [211, 104] width 58 height 58
type input "24/08/2025 05:46 PM"
click at [244, 48] on span "PM" at bounding box center [245, 49] width 7 height 7
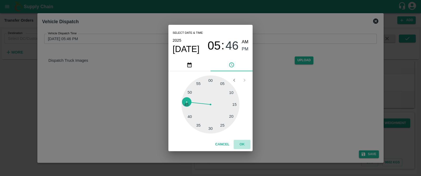
click at [244, 143] on button "OK" at bounding box center [242, 144] width 17 height 9
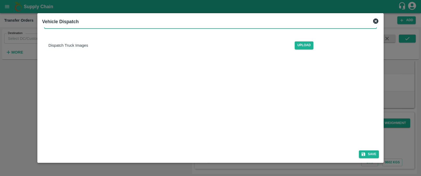
scroll to position [26, 0]
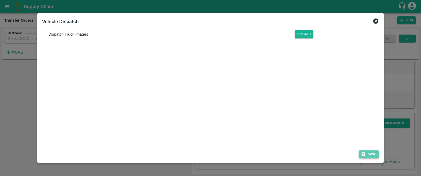
click at [370, 154] on button "Save" at bounding box center [369, 154] width 20 height 8
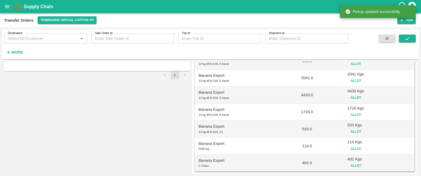
scroll to position [161, 0]
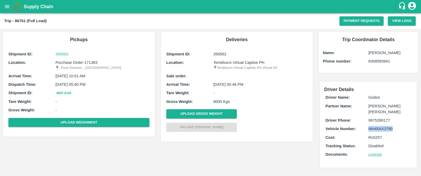
drag, startPoint x: 392, startPoint y: 127, endPoint x: 367, endPoint y: 128, distance: 25.0
click at [367, 128] on div "Vehicle Number: MH45AX3780" at bounding box center [369, 129] width 86 height 6
copy div "MH45AX3780"
